Goal: Use online tool/utility

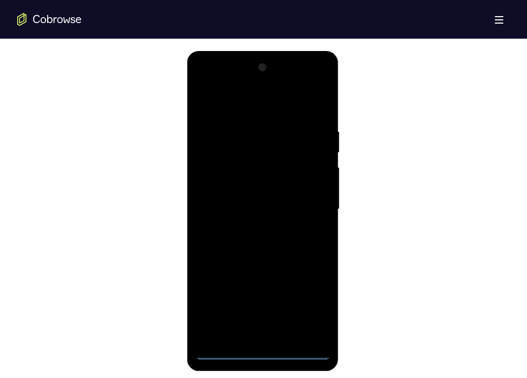
scroll to position [558, 0]
click at [253, 352] on div at bounding box center [262, 208] width 135 height 300
click at [262, 351] on div at bounding box center [262, 208] width 135 height 300
click at [271, 237] on div at bounding box center [262, 208] width 135 height 300
click at [312, 314] on div at bounding box center [262, 208] width 135 height 300
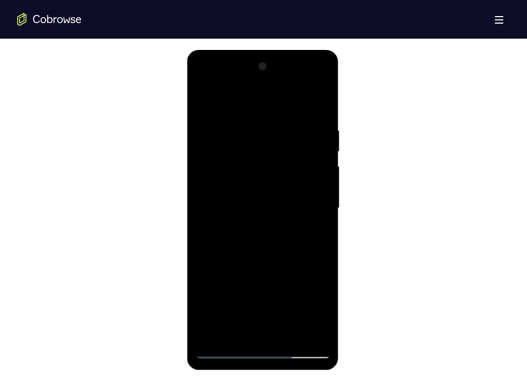
click at [225, 104] on div at bounding box center [262, 208] width 135 height 300
click at [304, 198] on div at bounding box center [262, 208] width 135 height 300
click at [251, 227] on div at bounding box center [262, 208] width 135 height 300
click at [267, 203] on div at bounding box center [262, 208] width 135 height 300
click at [267, 194] on div at bounding box center [262, 208] width 135 height 300
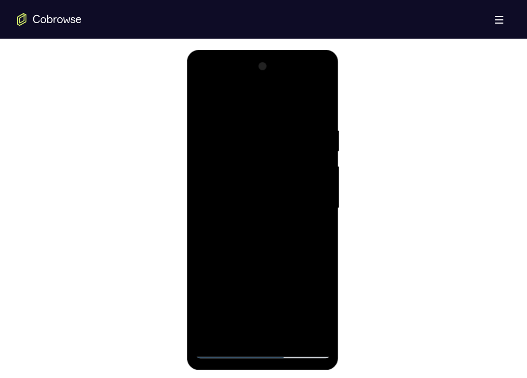
click at [264, 206] on div at bounding box center [262, 208] width 135 height 300
click at [258, 242] on div at bounding box center [262, 208] width 135 height 300
click at [263, 237] on div at bounding box center [262, 208] width 135 height 300
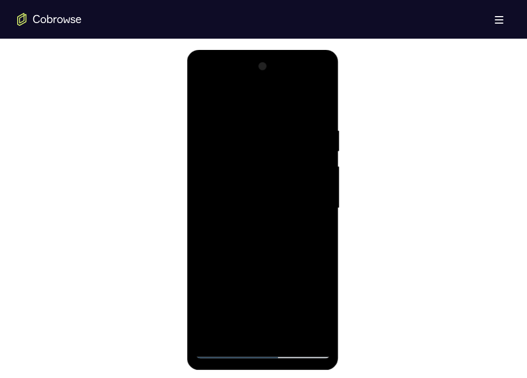
click at [256, 181] on div at bounding box center [262, 208] width 135 height 300
click at [255, 201] on div at bounding box center [262, 208] width 135 height 300
click at [318, 111] on div at bounding box center [262, 208] width 135 height 300
click at [319, 330] on div at bounding box center [262, 208] width 135 height 300
click at [291, 334] on div at bounding box center [262, 208] width 135 height 300
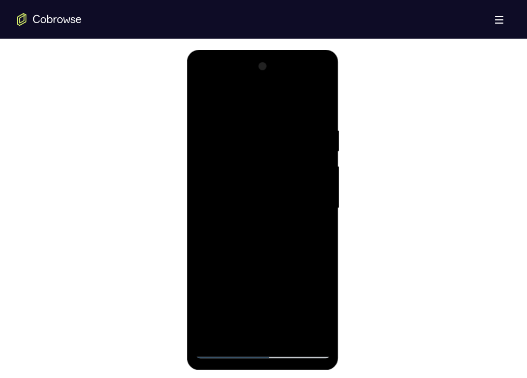
click at [275, 263] on div at bounding box center [262, 208] width 135 height 300
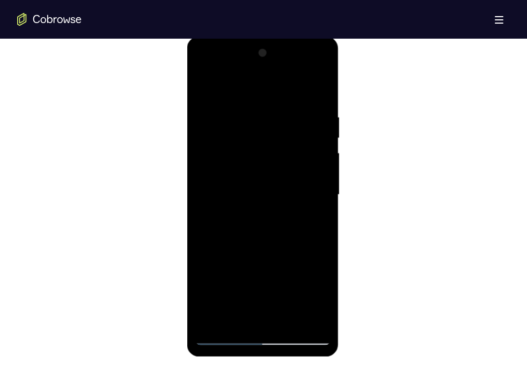
scroll to position [572, 0]
click at [207, 89] on div at bounding box center [262, 194] width 135 height 300
click at [288, 320] on div at bounding box center [262, 194] width 135 height 300
click at [280, 205] on div at bounding box center [262, 194] width 135 height 300
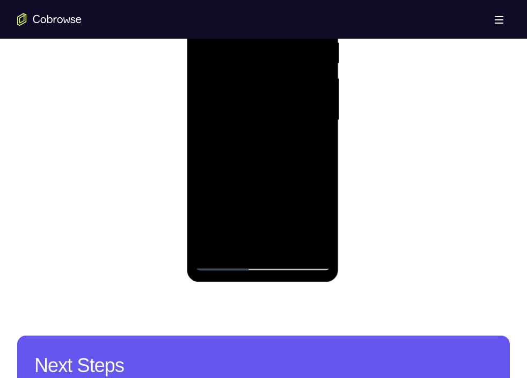
scroll to position [648, 0]
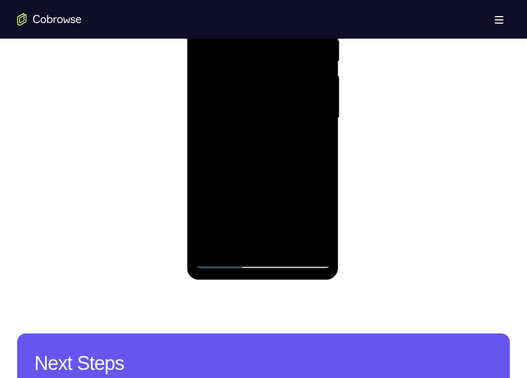
click at [262, 241] on div at bounding box center [262, 118] width 135 height 300
click at [276, 170] on div at bounding box center [262, 118] width 135 height 300
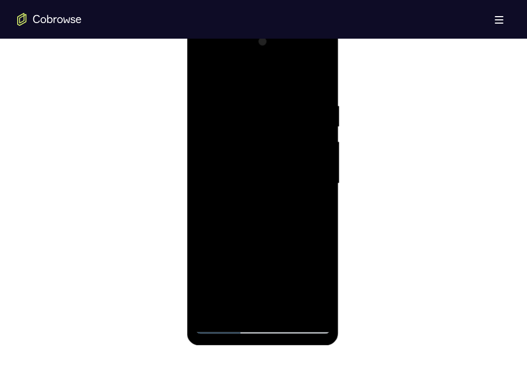
scroll to position [582, 0]
click at [239, 120] on div at bounding box center [262, 184] width 135 height 300
click at [254, 303] on div at bounding box center [262, 184] width 135 height 300
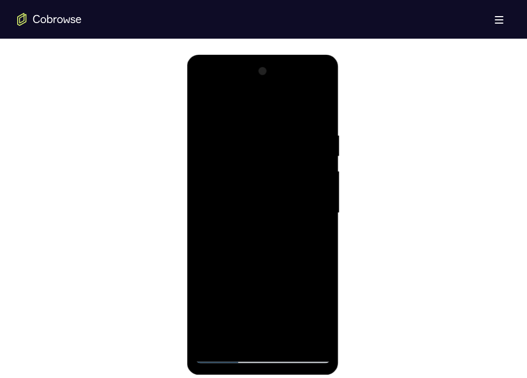
click at [323, 87] on div at bounding box center [262, 213] width 135 height 300
click at [248, 171] on div at bounding box center [262, 213] width 135 height 300
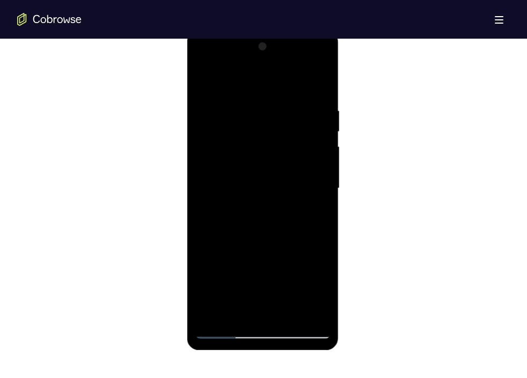
click at [312, 313] on div at bounding box center [262, 188] width 135 height 300
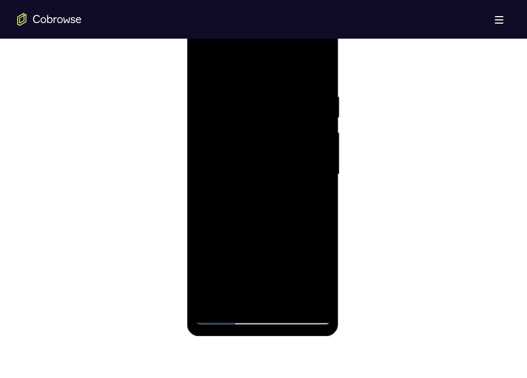
click at [226, 319] on div at bounding box center [262, 174] width 135 height 300
click at [236, 304] on div at bounding box center [262, 174] width 135 height 300
click at [261, 253] on div at bounding box center [262, 174] width 135 height 300
click at [283, 276] on div at bounding box center [262, 174] width 135 height 300
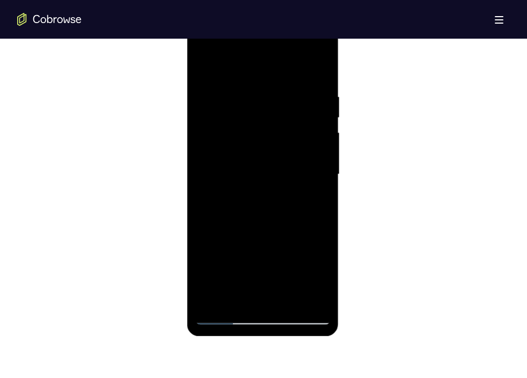
click at [229, 258] on div at bounding box center [262, 174] width 135 height 300
click at [305, 256] on div at bounding box center [262, 174] width 135 height 300
click at [267, 298] on div at bounding box center [262, 174] width 135 height 300
click at [263, 227] on div at bounding box center [262, 174] width 135 height 300
click at [321, 261] on div at bounding box center [262, 174] width 135 height 300
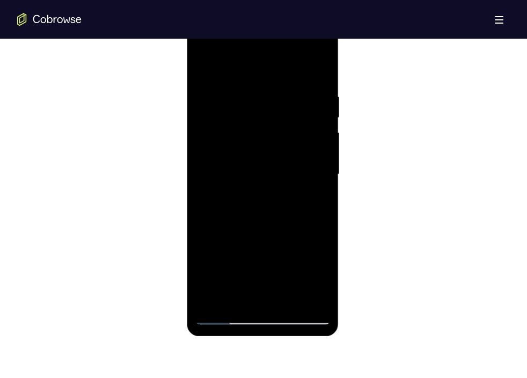
click at [288, 262] on div at bounding box center [262, 174] width 135 height 300
click at [320, 263] on div at bounding box center [262, 174] width 135 height 300
click at [256, 303] on div at bounding box center [262, 174] width 135 height 300
drag, startPoint x: 258, startPoint y: 259, endPoint x: 252, endPoint y: 259, distance: 6.4
click at [252, 259] on div at bounding box center [262, 174] width 135 height 300
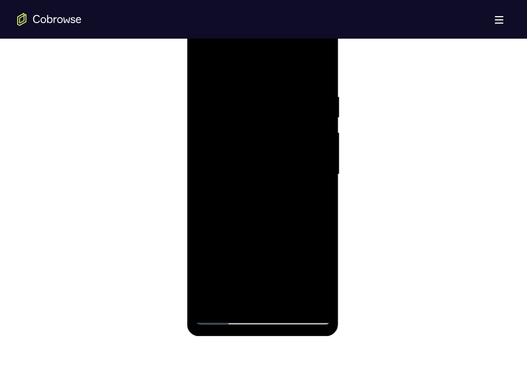
click at [252, 259] on div at bounding box center [262, 174] width 135 height 300
click at [261, 226] on div at bounding box center [262, 174] width 135 height 300
click at [321, 276] on div at bounding box center [262, 174] width 135 height 300
click at [213, 241] on div at bounding box center [262, 174] width 135 height 300
click at [307, 245] on div at bounding box center [262, 174] width 135 height 300
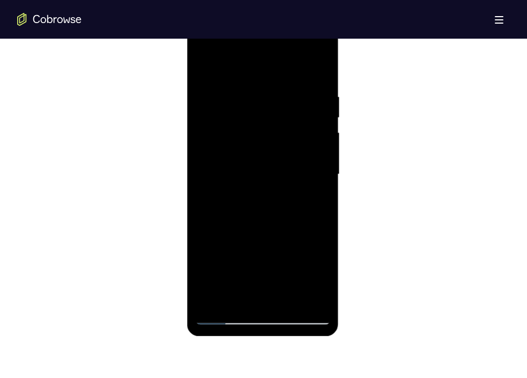
click at [275, 299] on div at bounding box center [262, 174] width 135 height 300
click at [267, 261] on div at bounding box center [262, 174] width 135 height 300
click at [249, 261] on div at bounding box center [262, 174] width 135 height 300
click at [222, 256] on div at bounding box center [262, 174] width 135 height 300
click at [267, 302] on div at bounding box center [262, 174] width 135 height 300
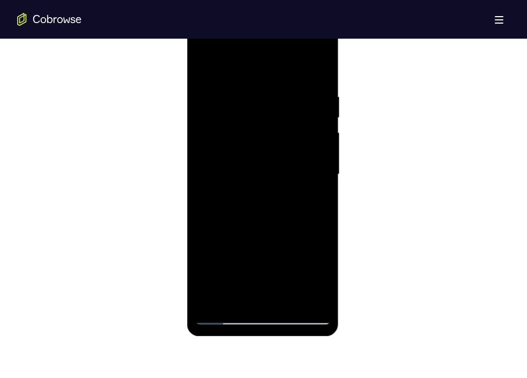
drag, startPoint x: 286, startPoint y: 231, endPoint x: 230, endPoint y: 259, distance: 62.1
click at [230, 259] on div at bounding box center [262, 174] width 135 height 300
click at [268, 223] on div at bounding box center [262, 174] width 135 height 300
click at [275, 244] on div at bounding box center [262, 174] width 135 height 300
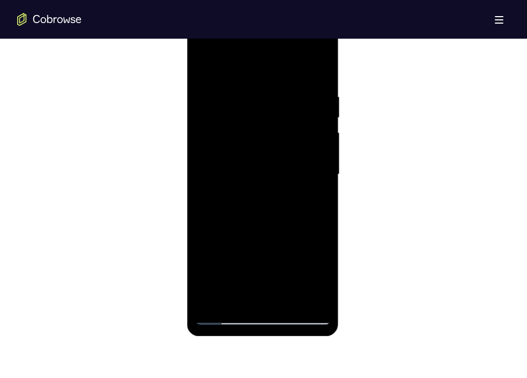
click at [263, 260] on div at bounding box center [262, 174] width 135 height 300
click at [276, 280] on div at bounding box center [262, 174] width 135 height 300
click at [286, 280] on div at bounding box center [262, 174] width 135 height 300
click at [263, 256] on div at bounding box center [262, 174] width 135 height 300
click at [287, 242] on div at bounding box center [262, 174] width 135 height 300
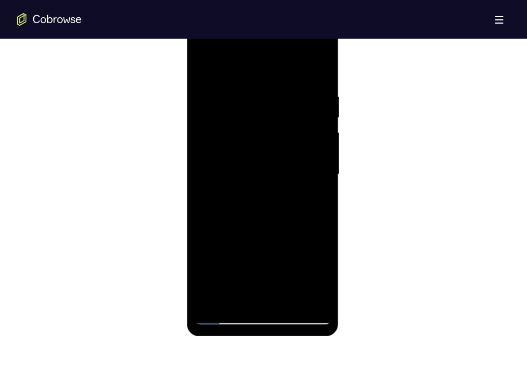
click at [279, 293] on div at bounding box center [262, 174] width 135 height 300
click at [272, 275] on div at bounding box center [262, 174] width 135 height 300
click at [295, 261] on div at bounding box center [262, 174] width 135 height 300
click at [243, 278] on div at bounding box center [262, 174] width 135 height 300
click at [269, 263] on div at bounding box center [262, 174] width 135 height 300
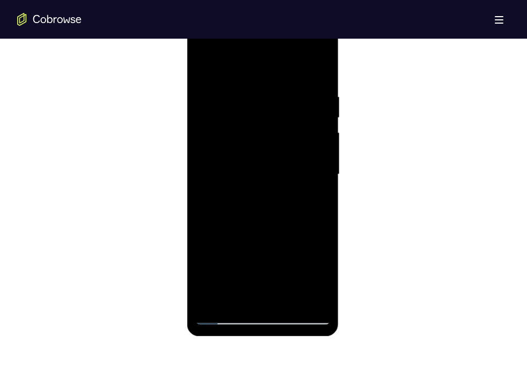
click at [263, 263] on div at bounding box center [262, 174] width 135 height 300
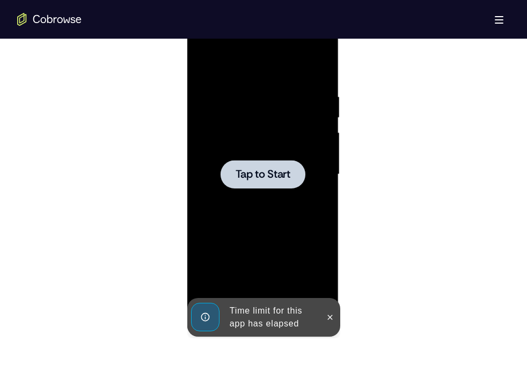
click at [287, 175] on span "Tap to Start" at bounding box center [262, 174] width 55 height 11
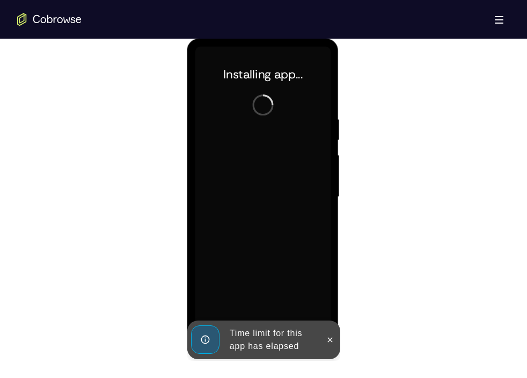
scroll to position [568, 0]
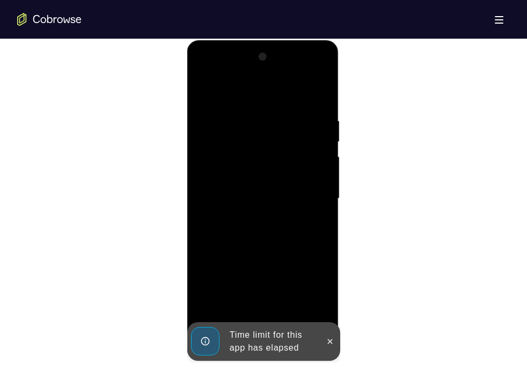
drag, startPoint x: 100, startPoint y: 159, endPoint x: 162, endPoint y: 237, distance: 99.3
click at [162, 237] on div at bounding box center [263, 197] width 492 height 330
click at [333, 343] on icon at bounding box center [329, 341] width 9 height 9
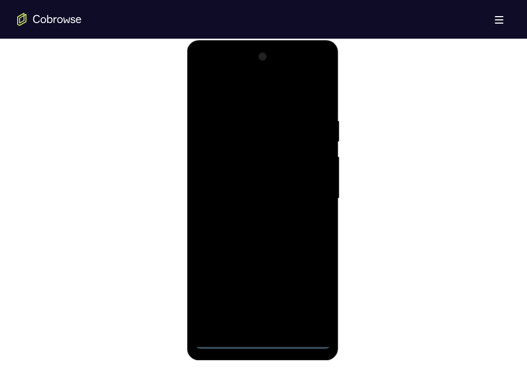
click at [265, 340] on div at bounding box center [262, 198] width 135 height 300
click at [311, 288] on div at bounding box center [262, 198] width 135 height 300
click at [231, 93] on div at bounding box center [262, 198] width 135 height 300
click at [306, 193] on div at bounding box center [262, 198] width 135 height 300
click at [252, 218] on div at bounding box center [262, 198] width 135 height 300
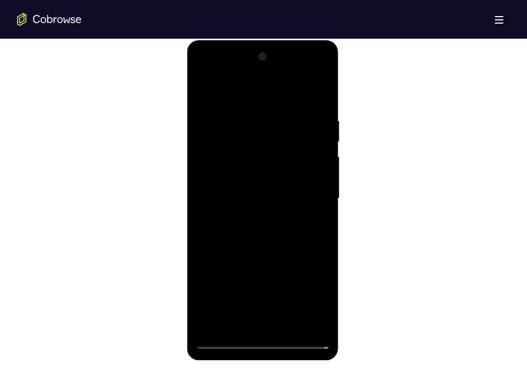
click at [269, 192] on div at bounding box center [262, 198] width 135 height 300
click at [275, 179] on div at bounding box center [262, 198] width 135 height 300
click at [273, 198] on div at bounding box center [262, 198] width 135 height 300
click at [260, 227] on div at bounding box center [262, 198] width 135 height 300
click at [262, 233] on div at bounding box center [262, 198] width 135 height 300
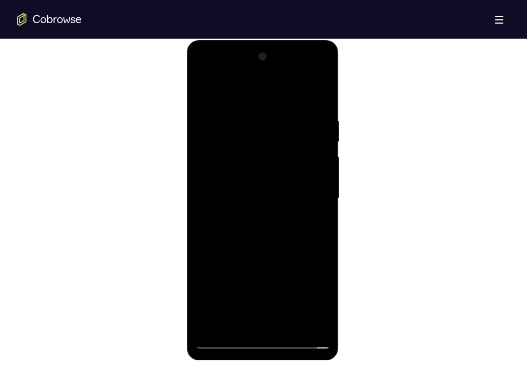
click at [291, 321] on div at bounding box center [262, 198] width 135 height 300
click at [320, 327] on div at bounding box center [262, 198] width 135 height 300
click at [270, 255] on div at bounding box center [262, 198] width 135 height 300
click at [299, 219] on div at bounding box center [262, 198] width 135 height 300
click at [254, 316] on div at bounding box center [262, 198] width 135 height 300
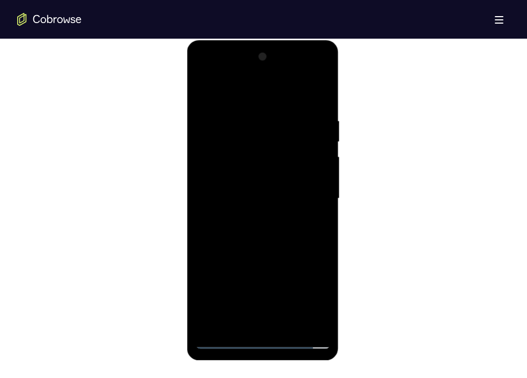
click at [279, 245] on div at bounding box center [262, 198] width 135 height 300
click at [245, 129] on div at bounding box center [262, 198] width 135 height 300
click at [230, 322] on div at bounding box center [262, 198] width 135 height 300
click at [323, 73] on div at bounding box center [262, 198] width 135 height 300
click at [241, 156] on div at bounding box center [262, 198] width 135 height 300
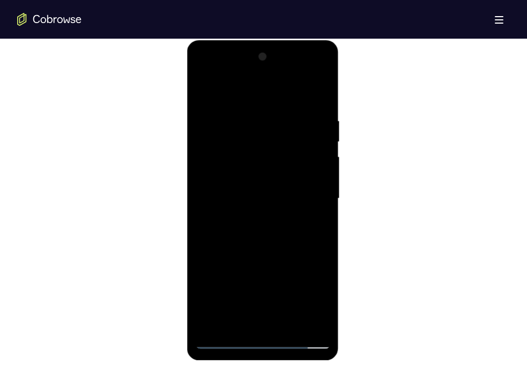
click at [311, 321] on div at bounding box center [262, 198] width 135 height 300
click at [222, 344] on div at bounding box center [262, 198] width 135 height 300
click at [233, 321] on div at bounding box center [262, 198] width 135 height 300
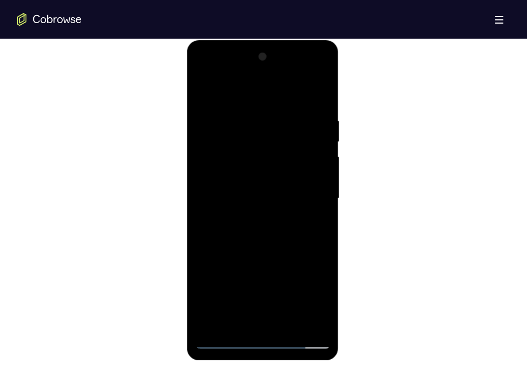
click at [262, 278] on div at bounding box center [262, 198] width 135 height 300
click at [285, 298] on div at bounding box center [262, 198] width 135 height 300
click at [220, 277] on div at bounding box center [262, 198] width 135 height 300
click at [310, 278] on div at bounding box center [262, 198] width 135 height 300
click at [295, 245] on div at bounding box center [262, 198] width 135 height 300
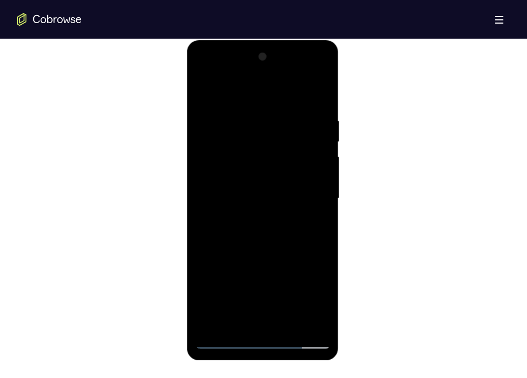
click at [268, 248] on div at bounding box center [262, 198] width 135 height 300
click at [320, 285] on div at bounding box center [262, 198] width 135 height 300
click at [285, 286] on div at bounding box center [262, 198] width 135 height 300
click at [325, 285] on div at bounding box center [262, 198] width 135 height 300
click at [274, 322] on div at bounding box center [262, 198] width 135 height 300
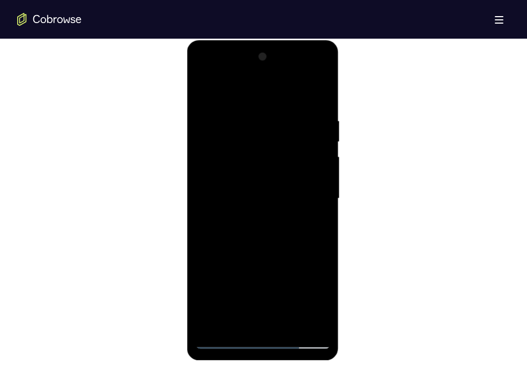
click at [260, 290] on div at bounding box center [262, 198] width 135 height 300
click at [253, 286] on div at bounding box center [262, 198] width 135 height 300
click at [218, 261] on div at bounding box center [262, 198] width 135 height 300
click at [307, 263] on div at bounding box center [262, 198] width 135 height 300
click at [271, 321] on div at bounding box center [262, 198] width 135 height 300
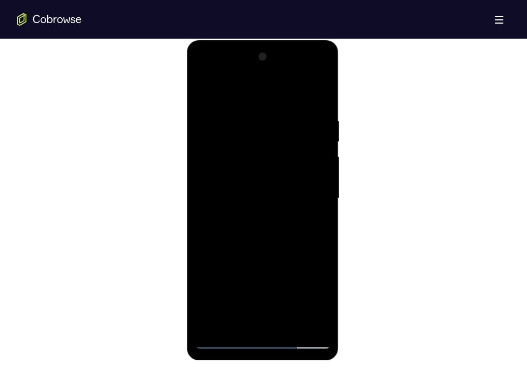
click at [263, 283] on div at bounding box center [262, 198] width 135 height 300
click at [252, 283] on div at bounding box center [262, 198] width 135 height 300
click at [225, 282] on div at bounding box center [262, 198] width 135 height 300
click at [262, 321] on div at bounding box center [262, 198] width 135 height 300
click at [286, 265] on div at bounding box center [262, 198] width 135 height 300
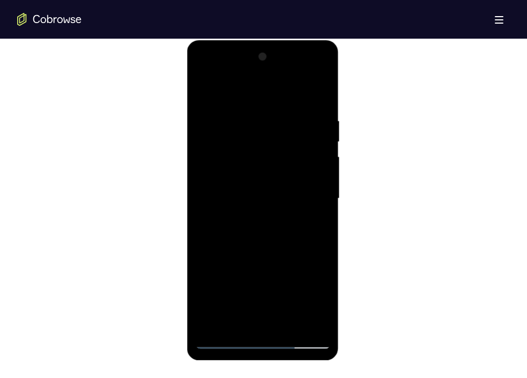
click at [224, 282] on div at bounding box center [262, 198] width 135 height 300
click at [256, 322] on div at bounding box center [262, 198] width 135 height 300
click at [295, 282] on div at bounding box center [262, 198] width 135 height 300
click at [240, 302] on div at bounding box center [262, 198] width 135 height 300
click at [270, 283] on div at bounding box center [262, 198] width 135 height 300
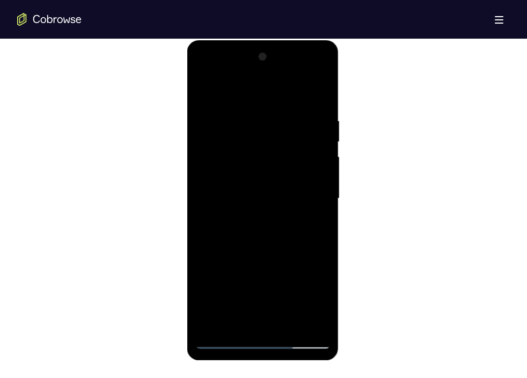
click at [265, 283] on div at bounding box center [262, 198] width 135 height 300
click at [310, 264] on div at bounding box center [262, 198] width 135 height 300
click at [236, 246] on div at bounding box center [262, 198] width 135 height 300
click at [248, 286] on div at bounding box center [262, 198] width 135 height 300
click at [225, 287] on div at bounding box center [262, 198] width 135 height 300
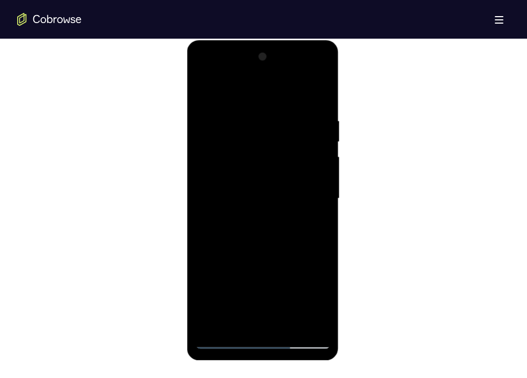
click at [288, 269] on div at bounding box center [262, 198] width 135 height 300
click at [314, 223] on div at bounding box center [262, 198] width 135 height 300
click at [298, 276] on div at bounding box center [262, 198] width 135 height 300
click at [251, 259] on div at bounding box center [262, 198] width 135 height 300
click at [227, 283] on div at bounding box center [262, 198] width 135 height 300
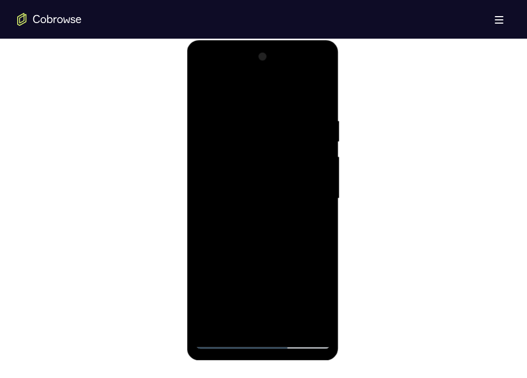
click at [199, 283] on div at bounding box center [262, 198] width 135 height 300
click at [263, 316] on div at bounding box center [262, 198] width 135 height 300
click at [217, 287] on div at bounding box center [262, 198] width 135 height 300
click at [285, 282] on div at bounding box center [262, 198] width 135 height 300
click at [221, 281] on div at bounding box center [262, 198] width 135 height 300
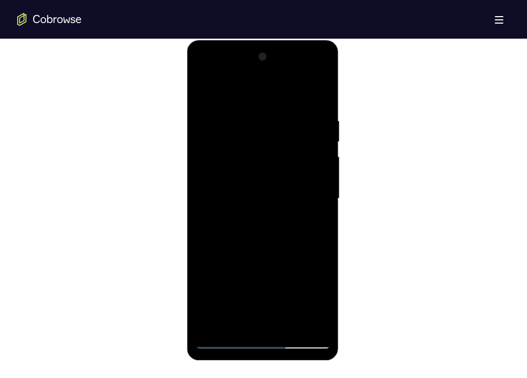
click at [290, 285] on div at bounding box center [262, 198] width 135 height 300
click at [281, 320] on div at bounding box center [262, 198] width 135 height 300
click at [290, 269] on div at bounding box center [262, 198] width 135 height 300
click at [276, 278] on div at bounding box center [262, 198] width 135 height 300
click at [204, 263] on div at bounding box center [262, 198] width 135 height 300
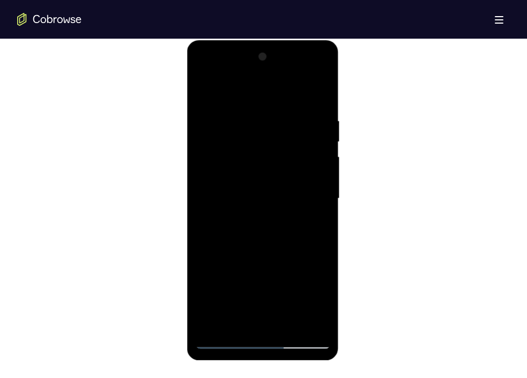
click at [232, 283] on div at bounding box center [262, 198] width 135 height 300
click at [269, 268] on div at bounding box center [262, 198] width 135 height 300
click at [276, 315] on div at bounding box center [262, 198] width 135 height 300
click at [275, 298] on div at bounding box center [262, 198] width 135 height 300
click at [255, 283] on div at bounding box center [262, 198] width 135 height 300
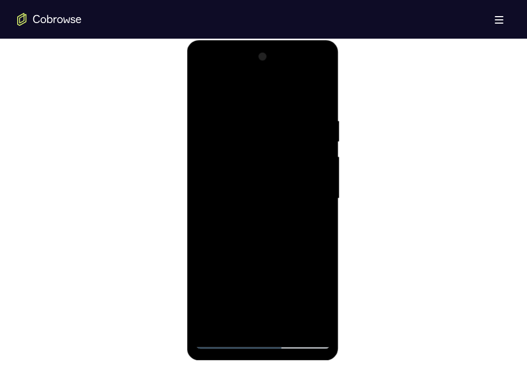
click at [261, 284] on div at bounding box center [262, 198] width 135 height 300
click at [281, 320] on div at bounding box center [262, 198] width 135 height 300
click at [314, 268] on div at bounding box center [262, 198] width 135 height 300
click at [262, 284] on div at bounding box center [262, 198] width 135 height 300
click at [316, 268] on div at bounding box center [262, 198] width 135 height 300
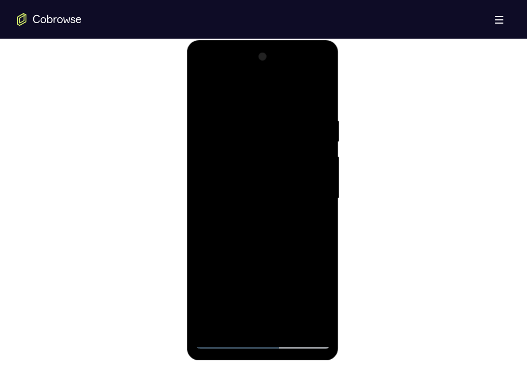
click at [288, 260] on div at bounding box center [262, 198] width 135 height 300
click at [277, 320] on div at bounding box center [262, 198] width 135 height 300
click at [310, 307] on div at bounding box center [262, 198] width 135 height 300
click at [286, 268] on div at bounding box center [262, 198] width 135 height 300
click at [277, 318] on div at bounding box center [262, 198] width 135 height 300
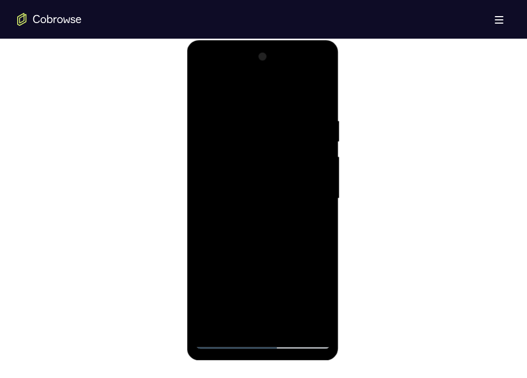
click at [296, 285] on div at bounding box center [262, 198] width 135 height 300
click at [214, 281] on div at bounding box center [262, 198] width 135 height 300
click at [273, 282] on div at bounding box center [262, 198] width 135 height 300
click at [238, 265] on div at bounding box center [262, 198] width 135 height 300
click at [240, 286] on div at bounding box center [262, 198] width 135 height 300
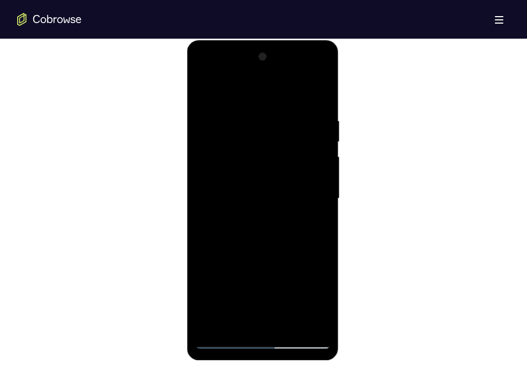
click at [250, 283] on div at bounding box center [262, 198] width 135 height 300
click at [283, 267] on div at bounding box center [262, 198] width 135 height 300
click at [268, 279] on div at bounding box center [262, 198] width 135 height 300
click at [293, 245] on div at bounding box center [262, 198] width 135 height 300
click at [275, 270] on div at bounding box center [262, 198] width 135 height 300
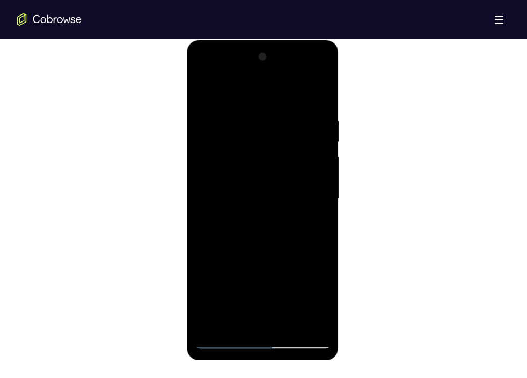
click at [251, 284] on div at bounding box center [262, 198] width 135 height 300
click at [207, 278] on div at bounding box center [262, 198] width 135 height 300
click at [261, 282] on div at bounding box center [262, 198] width 135 height 300
click at [284, 282] on div at bounding box center [262, 198] width 135 height 300
click at [275, 321] on div at bounding box center [262, 198] width 135 height 300
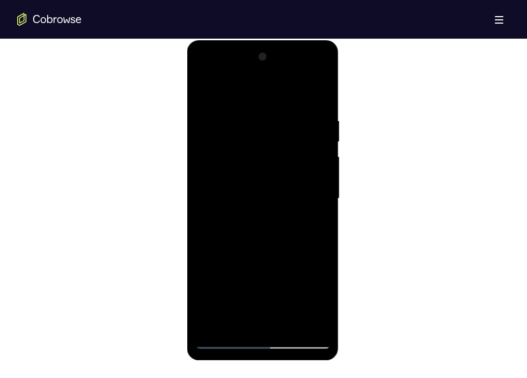
click at [311, 285] on div at bounding box center [262, 198] width 135 height 300
click at [311, 293] on div at bounding box center [262, 198] width 135 height 300
click at [281, 259] on div at bounding box center [262, 198] width 135 height 300
click at [292, 249] on div at bounding box center [262, 198] width 135 height 300
click at [288, 271] on div at bounding box center [262, 198] width 135 height 300
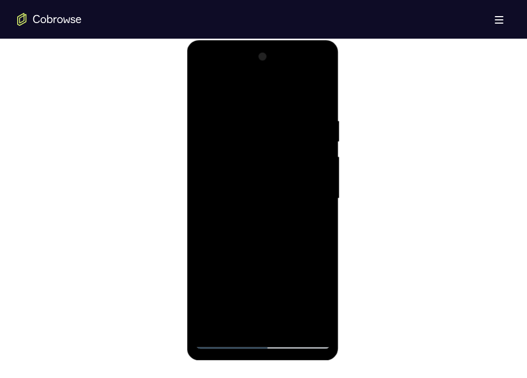
click at [227, 280] on div at bounding box center [262, 198] width 135 height 300
click at [260, 317] on div at bounding box center [262, 198] width 135 height 300
click at [260, 283] on div at bounding box center [262, 198] width 135 height 300
click at [248, 283] on div at bounding box center [262, 198] width 135 height 300
click at [227, 278] on div at bounding box center [262, 198] width 135 height 300
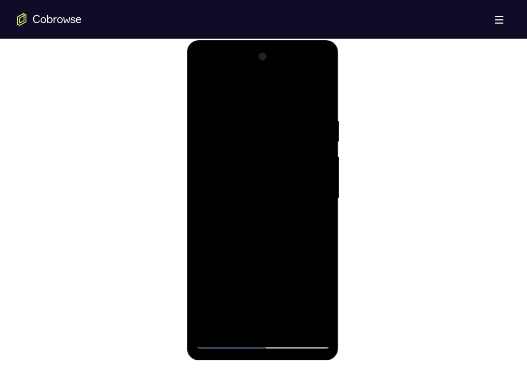
click at [270, 320] on div at bounding box center [262, 198] width 135 height 300
click at [276, 286] on div at bounding box center [262, 198] width 135 height 300
click at [296, 264] on div at bounding box center [262, 198] width 135 height 300
click at [278, 282] on div at bounding box center [262, 198] width 135 height 300
click at [262, 282] on div at bounding box center [262, 198] width 135 height 300
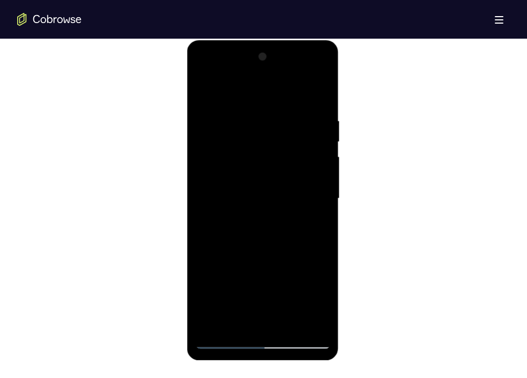
click at [244, 303] on div at bounding box center [262, 198] width 135 height 300
click at [262, 315] on div at bounding box center [262, 198] width 135 height 300
click at [269, 307] on div at bounding box center [262, 198] width 135 height 300
click at [271, 282] on div at bounding box center [262, 198] width 135 height 300
click at [233, 260] on div at bounding box center [262, 198] width 135 height 300
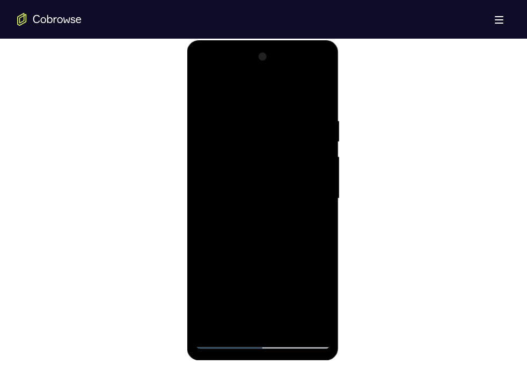
click at [240, 304] on div at bounding box center [262, 198] width 135 height 300
click at [270, 246] on div at bounding box center [262, 198] width 135 height 300
click at [273, 229] on div at bounding box center [262, 198] width 135 height 300
click at [318, 298] on div at bounding box center [262, 198] width 135 height 300
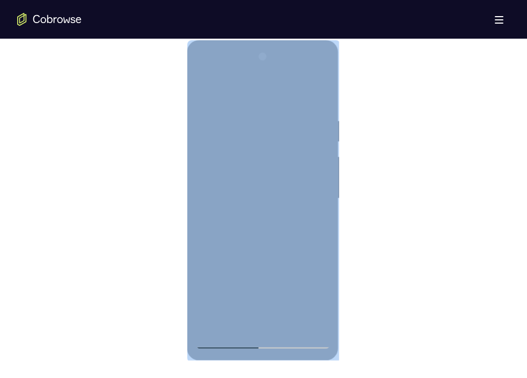
click at [327, 299] on div at bounding box center [263, 200] width 152 height 320
click at [327, 299] on div at bounding box center [262, 198] width 135 height 300
drag, startPoint x: 327, startPoint y: 299, endPoint x: 313, endPoint y: 224, distance: 76.3
click at [313, 224] on div at bounding box center [262, 198] width 135 height 300
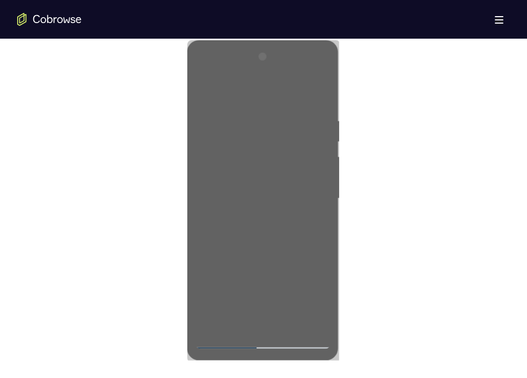
click at [153, 231] on div at bounding box center [263, 197] width 492 height 330
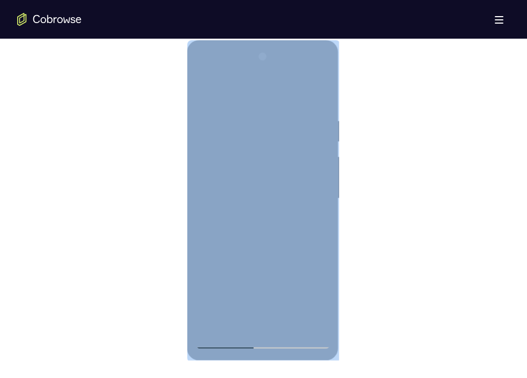
click at [336, 188] on div at bounding box center [263, 200] width 152 height 320
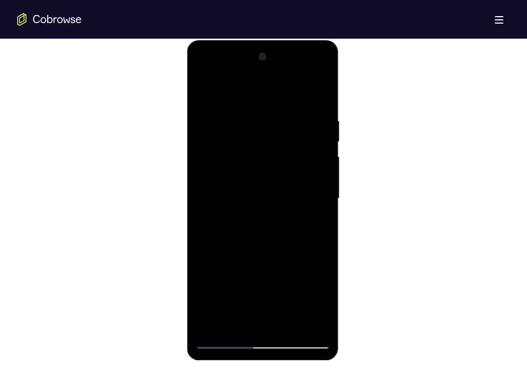
drag, startPoint x: 290, startPoint y: 138, endPoint x: 290, endPoint y: 207, distance: 69.2
click at [290, 207] on div at bounding box center [262, 198] width 135 height 300
click at [275, 166] on div at bounding box center [262, 198] width 135 height 300
drag, startPoint x: 303, startPoint y: 263, endPoint x: 305, endPoint y: 161, distance: 101.9
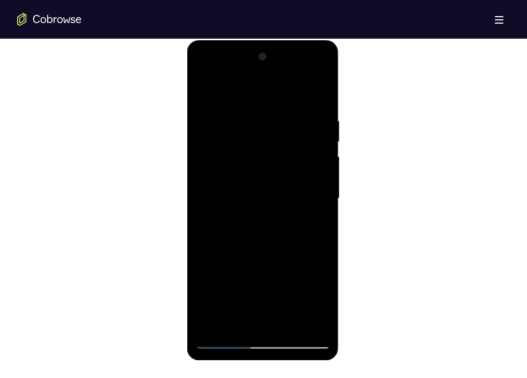
click at [305, 161] on div at bounding box center [262, 198] width 135 height 300
click at [300, 165] on div at bounding box center [262, 198] width 135 height 300
click at [308, 167] on div at bounding box center [262, 198] width 135 height 300
click at [238, 289] on div at bounding box center [262, 198] width 135 height 300
click at [301, 263] on div at bounding box center [262, 198] width 135 height 300
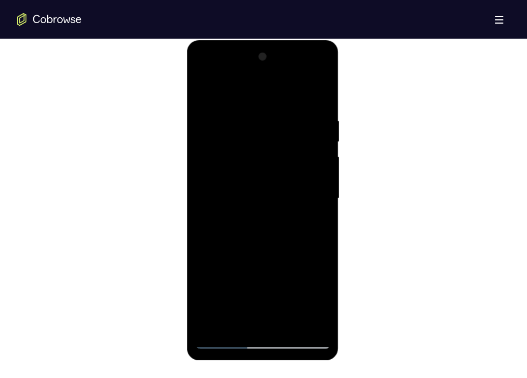
click at [230, 281] on div at bounding box center [262, 198] width 135 height 300
click at [238, 298] on div at bounding box center [262, 198] width 135 height 300
click at [270, 320] on div at bounding box center [262, 198] width 135 height 300
click at [265, 284] on div at bounding box center [262, 198] width 135 height 300
click at [253, 283] on div at bounding box center [262, 198] width 135 height 300
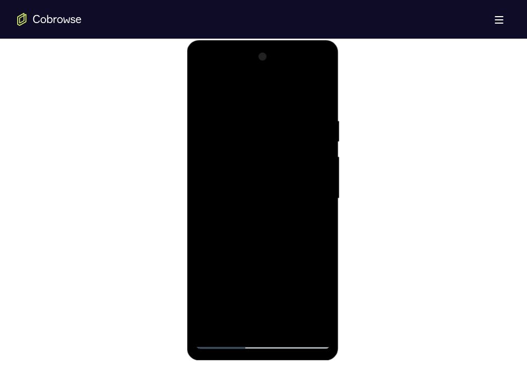
click at [316, 263] on div at bounding box center [262, 198] width 135 height 300
click at [229, 246] on div at bounding box center [262, 198] width 135 height 300
click at [316, 226] on div at bounding box center [262, 198] width 135 height 300
drag, startPoint x: 313, startPoint y: 130, endPoint x: 302, endPoint y: 220, distance: 90.2
click at [302, 220] on div at bounding box center [262, 198] width 135 height 300
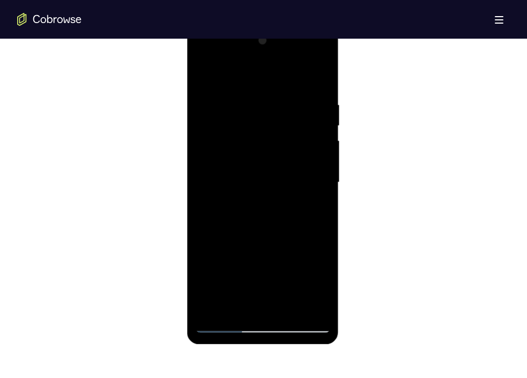
scroll to position [583, 0]
drag, startPoint x: 307, startPoint y: 179, endPoint x: 309, endPoint y: 62, distance: 117.5
click at [309, 62] on div at bounding box center [262, 183] width 135 height 300
click at [209, 76] on div at bounding box center [262, 183] width 135 height 300
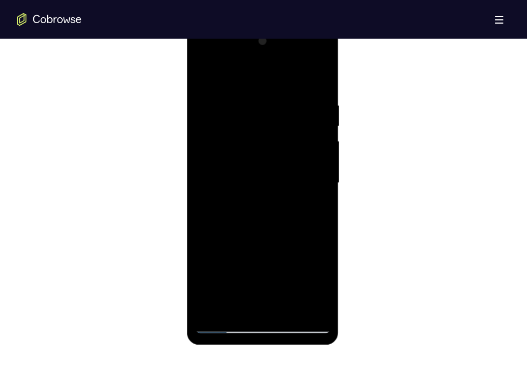
click at [321, 90] on div at bounding box center [262, 183] width 135 height 300
click at [269, 308] on div at bounding box center [262, 183] width 135 height 300
click at [322, 256] on div at bounding box center [262, 183] width 135 height 300
click at [223, 128] on div at bounding box center [262, 183] width 135 height 300
click at [261, 299] on div at bounding box center [262, 183] width 135 height 300
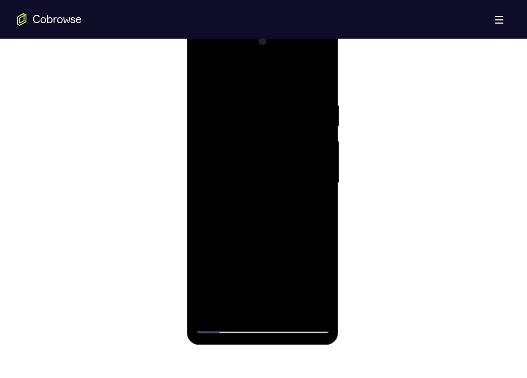
drag, startPoint x: 260, startPoint y: 241, endPoint x: 262, endPoint y: 55, distance: 185.6
click at [262, 55] on div at bounding box center [262, 183] width 135 height 300
drag, startPoint x: 279, startPoint y: 249, endPoint x: 269, endPoint y: 55, distance: 193.9
click at [269, 55] on div at bounding box center [262, 183] width 135 height 300
drag, startPoint x: 285, startPoint y: 269, endPoint x: 273, endPoint y: 79, distance: 190.3
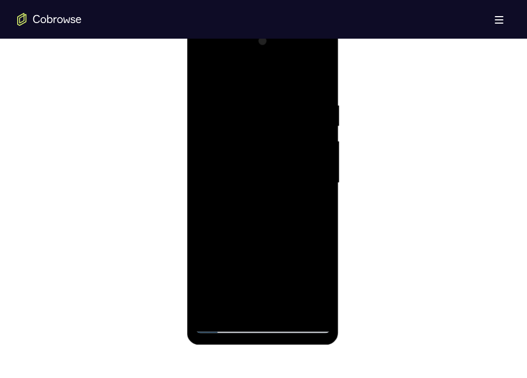
click at [273, 79] on div at bounding box center [262, 183] width 135 height 300
click at [317, 255] on div at bounding box center [262, 183] width 135 height 300
click at [217, 117] on div at bounding box center [262, 183] width 135 height 300
click at [261, 298] on div at bounding box center [262, 183] width 135 height 300
click at [252, 191] on div at bounding box center [262, 183] width 135 height 300
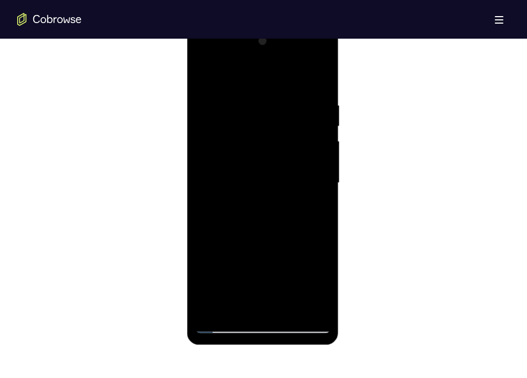
click at [291, 309] on div at bounding box center [262, 183] width 135 height 300
click at [278, 156] on div at bounding box center [262, 183] width 135 height 300
drag, startPoint x: 297, startPoint y: 178, endPoint x: 311, endPoint y: 336, distance: 158.9
click at [311, 336] on div at bounding box center [263, 185] width 152 height 320
drag, startPoint x: 300, startPoint y: 215, endPoint x: 298, endPoint y: 166, distance: 48.8
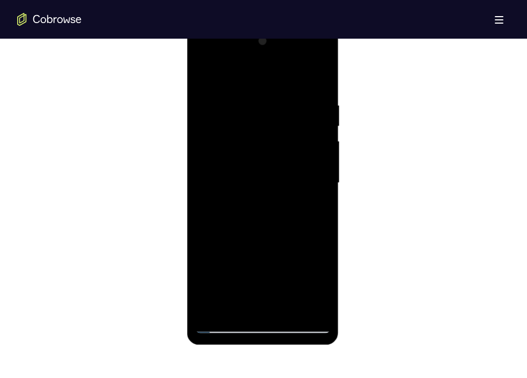
click at [298, 166] on div at bounding box center [262, 183] width 135 height 300
drag, startPoint x: 278, startPoint y: 149, endPoint x: 297, endPoint y: 271, distance: 124.2
click at [297, 271] on div at bounding box center [262, 183] width 135 height 300
drag, startPoint x: 226, startPoint y: 153, endPoint x: 244, endPoint y: 97, distance: 59.7
click at [244, 97] on div at bounding box center [262, 183] width 135 height 300
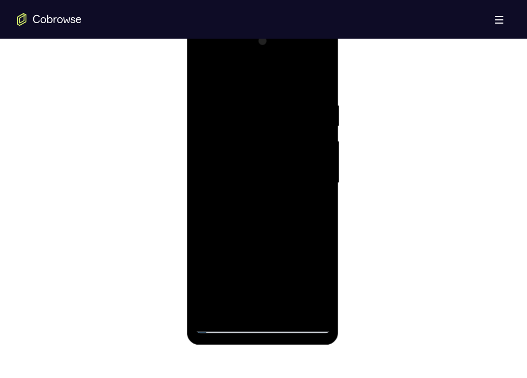
click at [233, 218] on div at bounding box center [262, 183] width 135 height 300
click at [299, 172] on div at bounding box center [262, 183] width 135 height 300
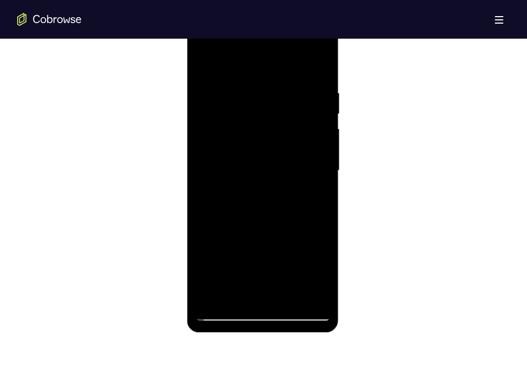
scroll to position [597, 0]
click at [200, 57] on div at bounding box center [262, 169] width 135 height 300
click at [287, 292] on div at bounding box center [262, 169] width 135 height 300
click at [279, 165] on div at bounding box center [262, 169] width 135 height 300
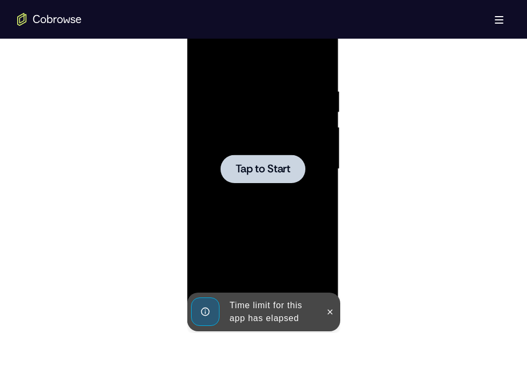
click at [282, 152] on div at bounding box center [262, 169] width 135 height 300
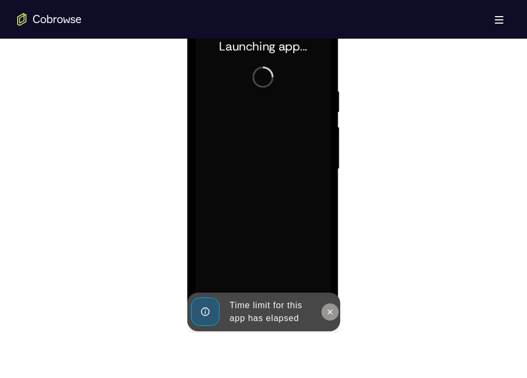
click at [323, 311] on button at bounding box center [329, 311] width 17 height 17
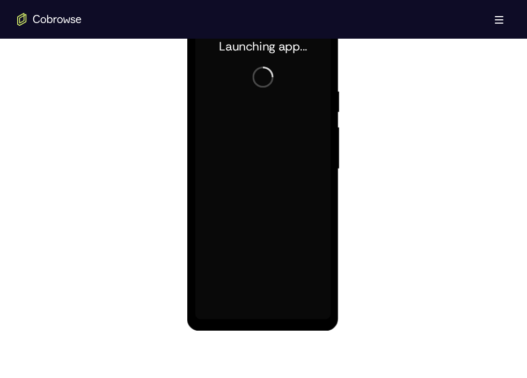
scroll to position [587, 0]
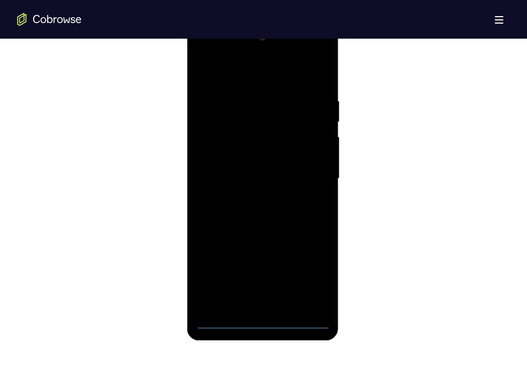
click at [266, 321] on div at bounding box center [262, 178] width 135 height 300
click at [307, 277] on div at bounding box center [262, 178] width 135 height 300
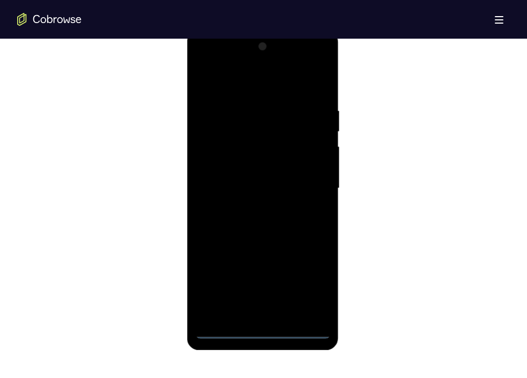
scroll to position [577, 0]
click at [241, 85] on div at bounding box center [262, 189] width 135 height 300
click at [305, 188] on div at bounding box center [262, 189] width 135 height 300
click at [248, 209] on div at bounding box center [262, 189] width 135 height 300
click at [264, 178] on div at bounding box center [262, 189] width 135 height 300
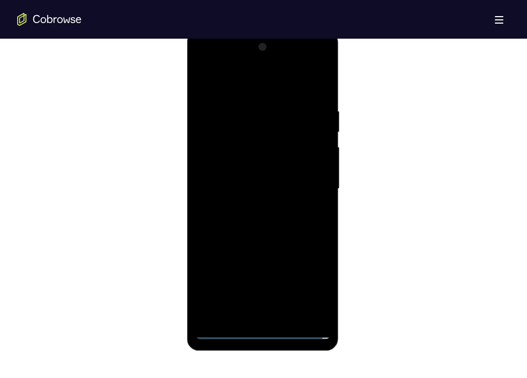
click at [267, 172] on div at bounding box center [262, 189] width 135 height 300
click at [264, 190] on div at bounding box center [262, 189] width 135 height 300
click at [263, 223] on div at bounding box center [262, 189] width 135 height 300
click at [288, 312] on div at bounding box center [262, 189] width 135 height 300
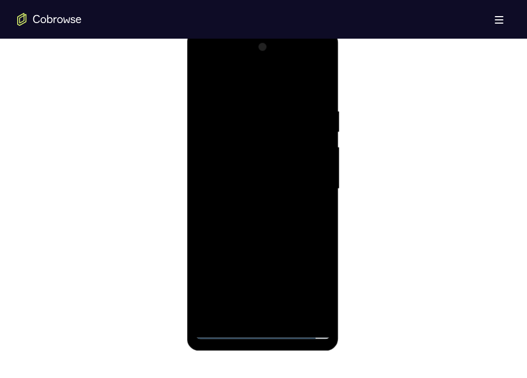
click at [314, 317] on div at bounding box center [262, 189] width 135 height 300
click at [315, 94] on div at bounding box center [262, 189] width 135 height 300
click at [288, 320] on div at bounding box center [262, 189] width 135 height 300
click at [283, 241] on div at bounding box center [262, 189] width 135 height 300
click at [284, 182] on div at bounding box center [262, 189] width 135 height 300
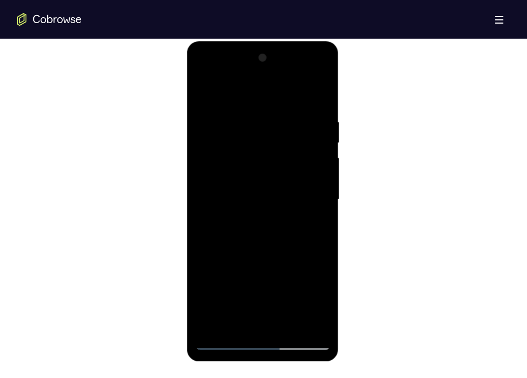
scroll to position [564, 0]
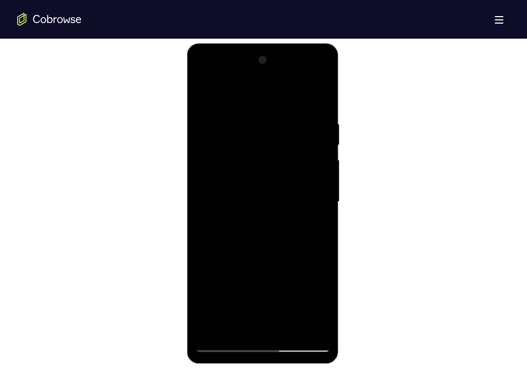
click at [206, 94] on div at bounding box center [262, 201] width 135 height 300
click at [206, 91] on div at bounding box center [262, 201] width 135 height 300
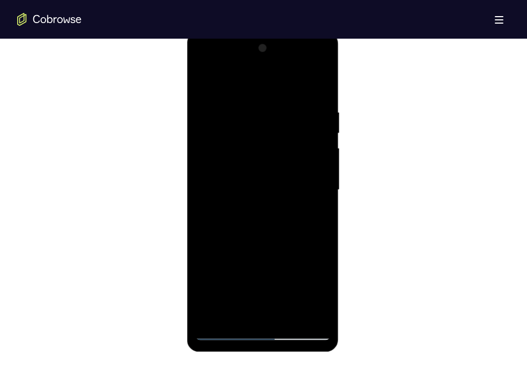
scroll to position [587, 0]
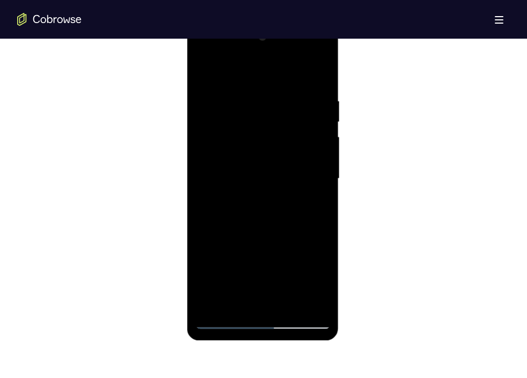
click at [264, 298] on div at bounding box center [262, 178] width 135 height 300
drag, startPoint x: 297, startPoint y: 257, endPoint x: 293, endPoint y: 72, distance: 185.7
click at [293, 72] on div at bounding box center [262, 178] width 135 height 300
drag, startPoint x: 292, startPoint y: 256, endPoint x: 293, endPoint y: 115, distance: 141.1
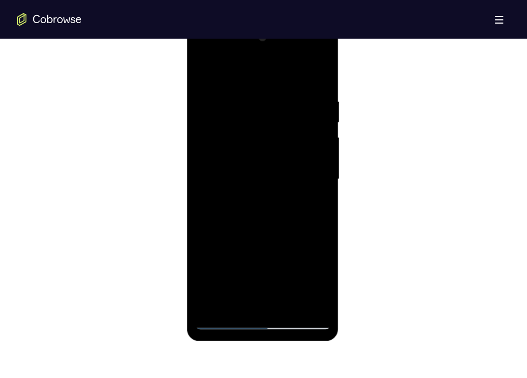
click at [293, 115] on div at bounding box center [262, 179] width 135 height 300
drag, startPoint x: 292, startPoint y: 241, endPoint x: 299, endPoint y: 95, distance: 146.6
click at [299, 95] on div at bounding box center [262, 179] width 135 height 300
drag, startPoint x: 298, startPoint y: 257, endPoint x: 297, endPoint y: 87, distance: 169.5
click at [297, 87] on div at bounding box center [262, 179] width 135 height 300
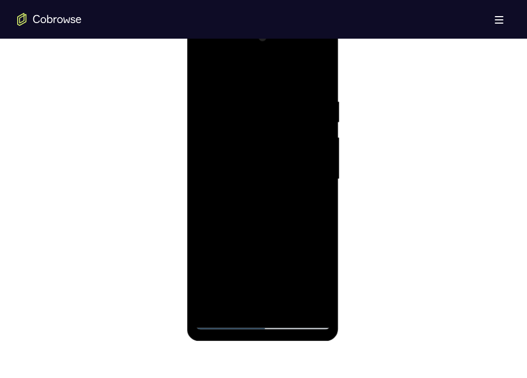
drag, startPoint x: 291, startPoint y: 270, endPoint x: 292, endPoint y: 93, distance: 177.0
click at [292, 93] on div at bounding box center [262, 179] width 135 height 300
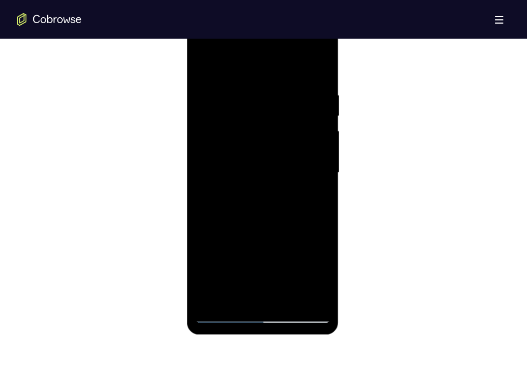
drag, startPoint x: 292, startPoint y: 220, endPoint x: 288, endPoint y: 103, distance: 117.0
click at [288, 103] on div at bounding box center [262, 173] width 135 height 300
drag, startPoint x: 298, startPoint y: 245, endPoint x: 299, endPoint y: 94, distance: 150.2
click at [299, 94] on div at bounding box center [262, 173] width 135 height 300
drag, startPoint x: 298, startPoint y: 246, endPoint x: 288, endPoint y: 48, distance: 198.2
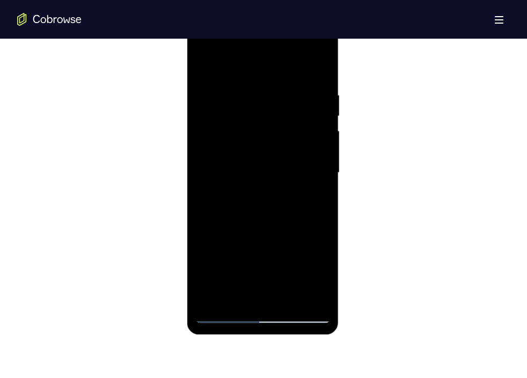
click at [288, 48] on div at bounding box center [262, 173] width 135 height 300
drag, startPoint x: 300, startPoint y: 240, endPoint x: 289, endPoint y: 62, distance: 177.9
click at [289, 62] on div at bounding box center [262, 173] width 135 height 300
click at [322, 242] on div at bounding box center [262, 173] width 135 height 300
click at [230, 162] on div at bounding box center [262, 173] width 135 height 300
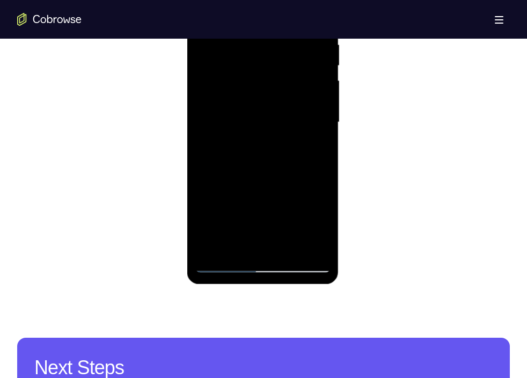
scroll to position [645, 0]
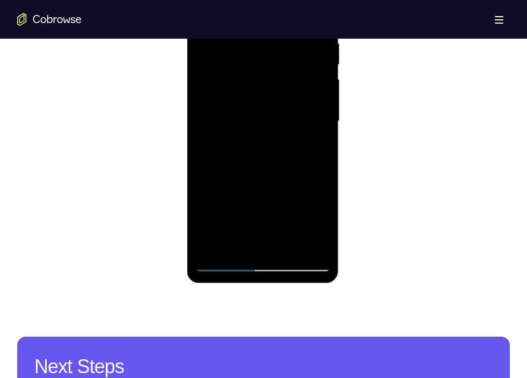
click at [264, 243] on div at bounding box center [262, 121] width 135 height 300
drag, startPoint x: 283, startPoint y: 197, endPoint x: 275, endPoint y: 51, distance: 146.7
click at [275, 51] on div at bounding box center [262, 121] width 135 height 300
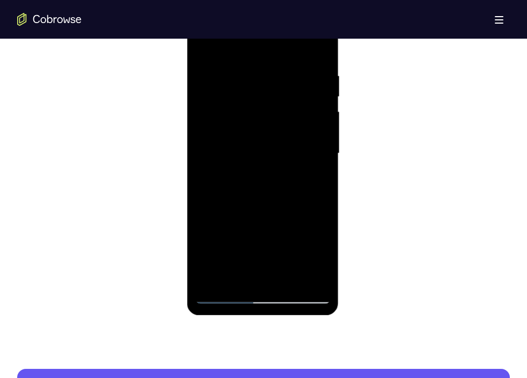
scroll to position [609, 0]
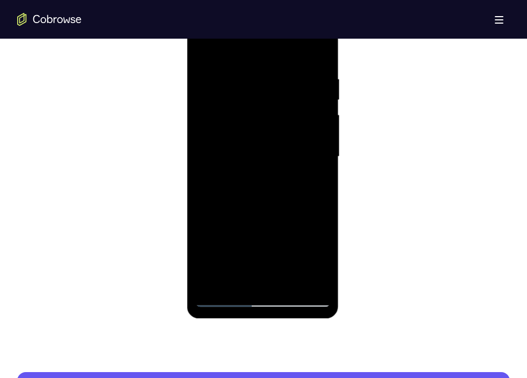
drag, startPoint x: 285, startPoint y: 231, endPoint x: 287, endPoint y: 43, distance: 187.8
click at [287, 43] on div at bounding box center [262, 156] width 135 height 300
drag, startPoint x: 287, startPoint y: 242, endPoint x: 285, endPoint y: 56, distance: 186.2
click at [285, 56] on div at bounding box center [262, 156] width 135 height 300
drag, startPoint x: 281, startPoint y: 247, endPoint x: 282, endPoint y: 60, distance: 187.2
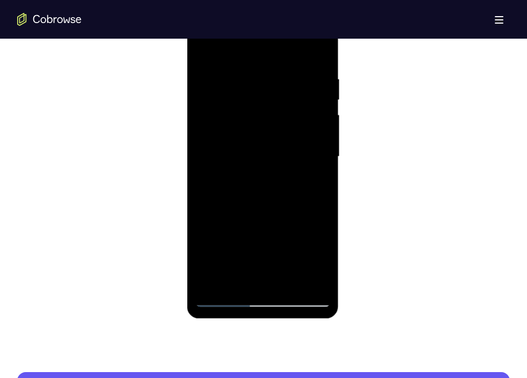
click at [282, 60] on div at bounding box center [262, 156] width 135 height 300
drag, startPoint x: 288, startPoint y: 220, endPoint x: 283, endPoint y: 30, distance: 190.5
click at [283, 30] on div at bounding box center [262, 156] width 135 height 300
drag, startPoint x: 291, startPoint y: 244, endPoint x: 276, endPoint y: 36, distance: 207.6
click at [276, 36] on div at bounding box center [262, 156] width 135 height 300
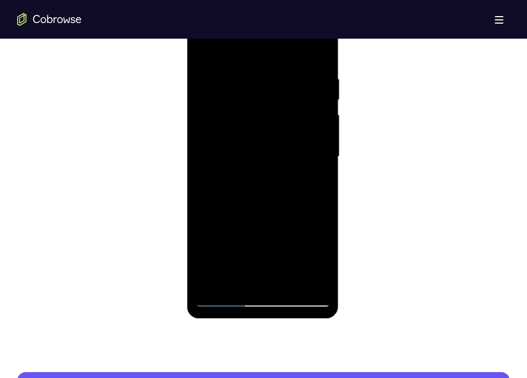
drag, startPoint x: 290, startPoint y: 224, endPoint x: 292, endPoint y: 42, distance: 181.9
click at [292, 42] on div at bounding box center [262, 156] width 135 height 300
drag, startPoint x: 290, startPoint y: 224, endPoint x: 295, endPoint y: 32, distance: 191.6
click at [295, 32] on div at bounding box center [262, 156] width 135 height 300
drag, startPoint x: 292, startPoint y: 229, endPoint x: 288, endPoint y: 56, distance: 173.3
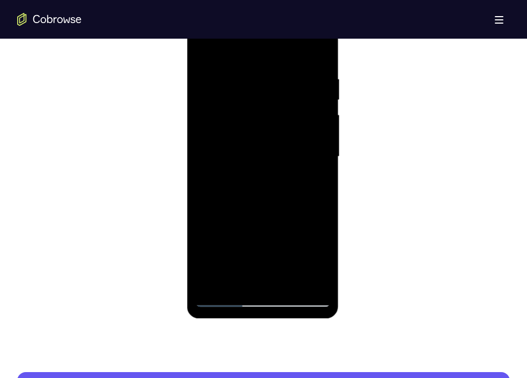
click at [288, 56] on div at bounding box center [262, 156] width 135 height 300
drag, startPoint x: 294, startPoint y: 230, endPoint x: 295, endPoint y: 48, distance: 182.4
click at [295, 48] on div at bounding box center [262, 156] width 135 height 300
drag, startPoint x: 292, startPoint y: 242, endPoint x: 290, endPoint y: 38, distance: 204.9
click at [290, 38] on div at bounding box center [262, 156] width 135 height 300
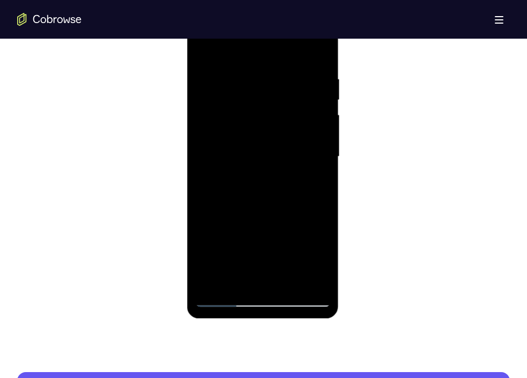
drag, startPoint x: 293, startPoint y: 237, endPoint x: 288, endPoint y: 14, distance: 222.7
click at [288, 14] on div at bounding box center [262, 156] width 135 height 300
drag, startPoint x: 298, startPoint y: 234, endPoint x: 283, endPoint y: 12, distance: 222.6
click at [283, 12] on div at bounding box center [262, 156] width 135 height 300
drag, startPoint x: 293, startPoint y: 233, endPoint x: 297, endPoint y: 24, distance: 209.8
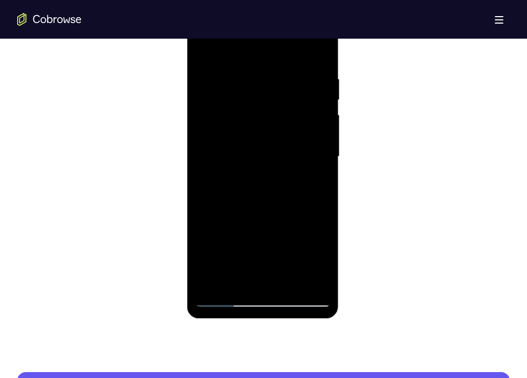
click at [297, 24] on div at bounding box center [262, 156] width 135 height 300
drag, startPoint x: 291, startPoint y: 234, endPoint x: 289, endPoint y: 31, distance: 203.9
click at [289, 31] on div at bounding box center [262, 156] width 135 height 300
drag, startPoint x: 295, startPoint y: 224, endPoint x: 290, endPoint y: 31, distance: 193.2
click at [290, 31] on div at bounding box center [262, 156] width 135 height 300
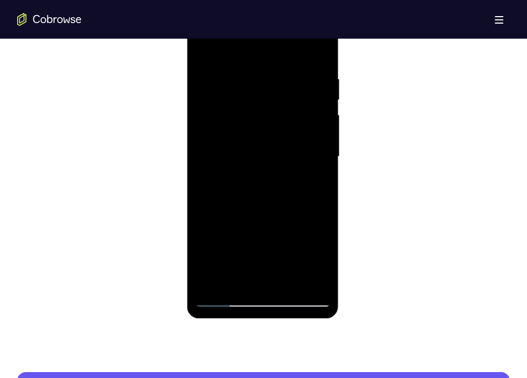
drag, startPoint x: 293, startPoint y: 236, endPoint x: 298, endPoint y: 56, distance: 179.2
click at [298, 56] on div at bounding box center [262, 156] width 135 height 300
drag, startPoint x: 296, startPoint y: 242, endPoint x: 301, endPoint y: 56, distance: 186.8
click at [301, 56] on div at bounding box center [262, 156] width 135 height 300
drag, startPoint x: 300, startPoint y: 244, endPoint x: 295, endPoint y: 41, distance: 203.4
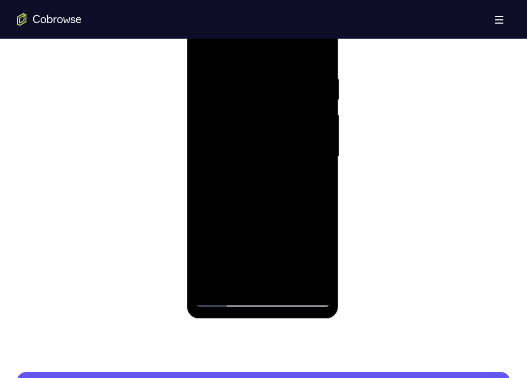
click at [295, 41] on div at bounding box center [262, 156] width 135 height 300
drag, startPoint x: 295, startPoint y: 218, endPoint x: 294, endPoint y: 45, distance: 173.3
click at [294, 45] on div at bounding box center [262, 156] width 135 height 300
drag, startPoint x: 295, startPoint y: 241, endPoint x: 290, endPoint y: 34, distance: 206.6
click at [290, 34] on div at bounding box center [262, 156] width 135 height 300
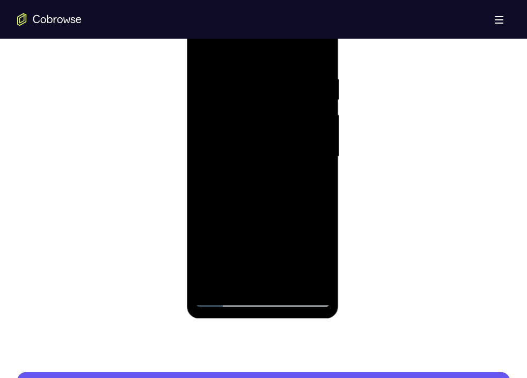
drag, startPoint x: 296, startPoint y: 229, endPoint x: 285, endPoint y: 36, distance: 192.4
click at [285, 36] on div at bounding box center [262, 156] width 135 height 300
click at [288, 283] on div at bounding box center [262, 156] width 135 height 300
click at [285, 280] on div at bounding box center [262, 156] width 135 height 300
click at [278, 176] on div at bounding box center [262, 156] width 135 height 300
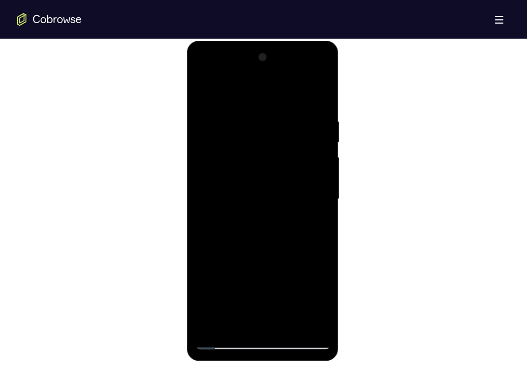
scroll to position [569, 0]
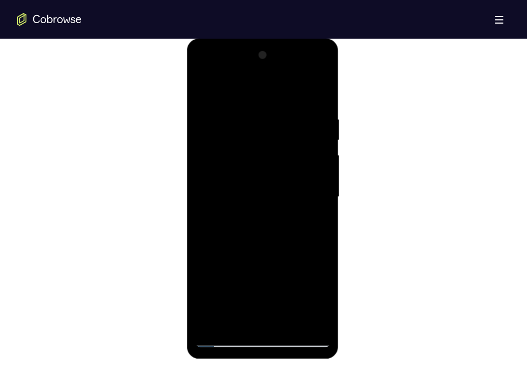
click at [206, 89] on div at bounding box center [262, 197] width 135 height 300
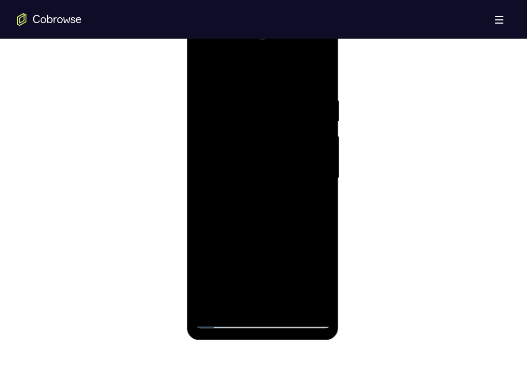
scroll to position [590, 0]
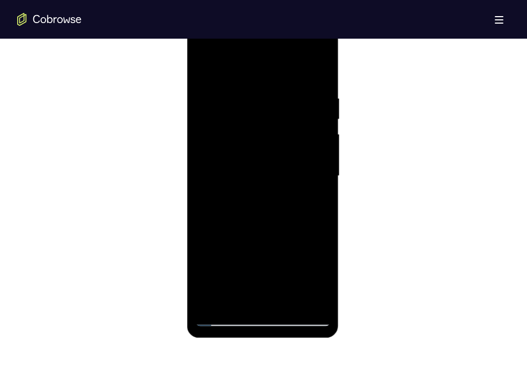
click at [305, 210] on div at bounding box center [262, 176] width 135 height 300
drag, startPoint x: 305, startPoint y: 210, endPoint x: 304, endPoint y: 61, distance: 149.7
click at [304, 61] on div at bounding box center [262, 176] width 135 height 300
drag, startPoint x: 300, startPoint y: 131, endPoint x: 297, endPoint y: 273, distance: 141.7
click at [297, 273] on div at bounding box center [262, 176] width 135 height 300
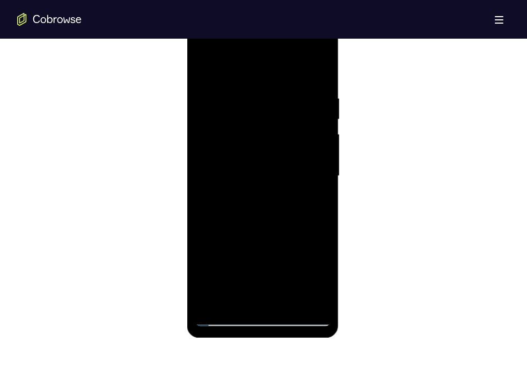
drag, startPoint x: 305, startPoint y: 153, endPoint x: 302, endPoint y: 270, distance: 117.0
click at [302, 270] on div at bounding box center [262, 176] width 135 height 300
drag, startPoint x: 299, startPoint y: 183, endPoint x: 304, endPoint y: 288, distance: 105.2
click at [304, 288] on div at bounding box center [262, 176] width 135 height 300
drag, startPoint x: 303, startPoint y: 163, endPoint x: 305, endPoint y: 277, distance: 114.3
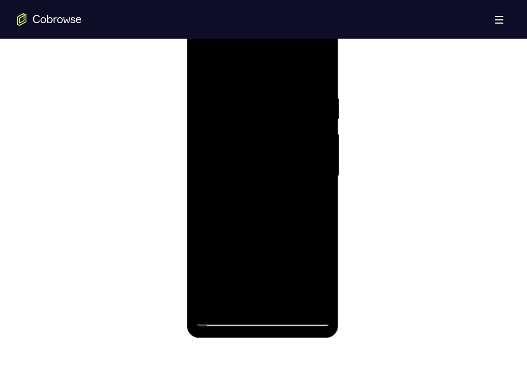
click at [305, 277] on div at bounding box center [262, 176] width 135 height 300
click at [204, 70] on div at bounding box center [262, 176] width 135 height 300
drag, startPoint x: 283, startPoint y: 210, endPoint x: 285, endPoint y: 103, distance: 107.3
click at [285, 103] on div at bounding box center [262, 176] width 135 height 300
drag, startPoint x: 292, startPoint y: 262, endPoint x: 290, endPoint y: 122, distance: 140.0
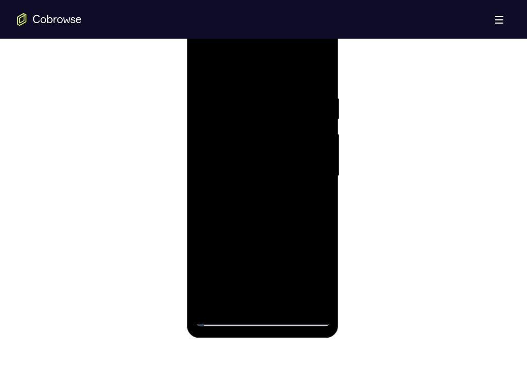
click at [290, 122] on div at bounding box center [262, 176] width 135 height 300
drag, startPoint x: 282, startPoint y: 151, endPoint x: 281, endPoint y: 219, distance: 68.1
click at [281, 219] on div at bounding box center [262, 176] width 135 height 300
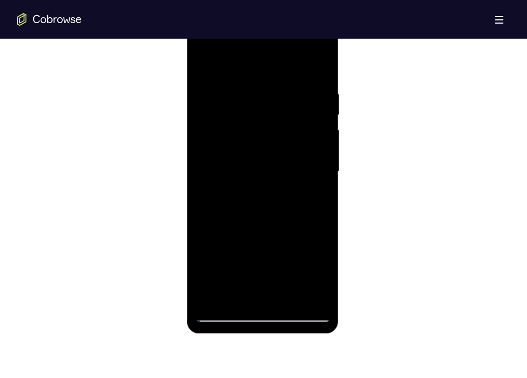
scroll to position [579, 0]
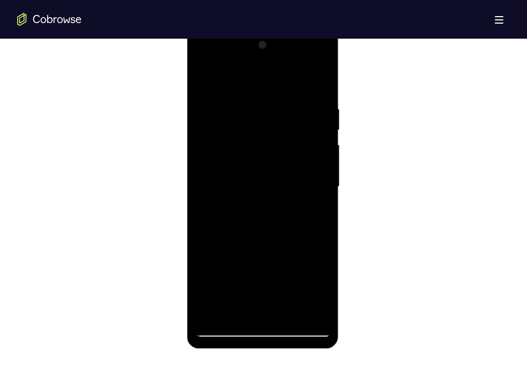
click at [210, 79] on div at bounding box center [262, 186] width 135 height 300
drag, startPoint x: 288, startPoint y: 213, endPoint x: 260, endPoint y: 62, distance: 153.8
click at [260, 62] on div at bounding box center [262, 186] width 135 height 300
drag, startPoint x: 290, startPoint y: 242, endPoint x: 284, endPoint y: 27, distance: 215.2
click at [284, 28] on html "Online web based iOS Simulators and Android Emulators. Run iPhone, iPad, Mobile…" at bounding box center [263, 189] width 153 height 322
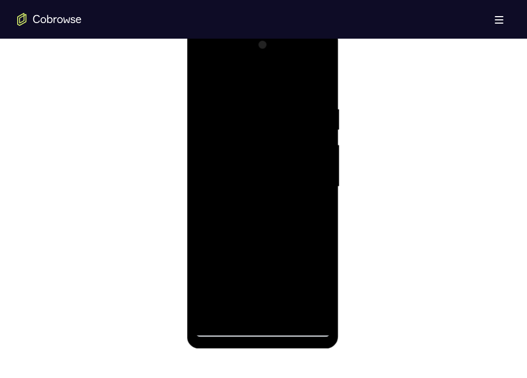
drag, startPoint x: 295, startPoint y: 238, endPoint x: 288, endPoint y: 63, distance: 175.0
click at [288, 63] on div at bounding box center [262, 186] width 135 height 300
drag, startPoint x: 285, startPoint y: 247, endPoint x: 281, endPoint y: 53, distance: 194.3
click at [281, 53] on div at bounding box center [262, 186] width 135 height 300
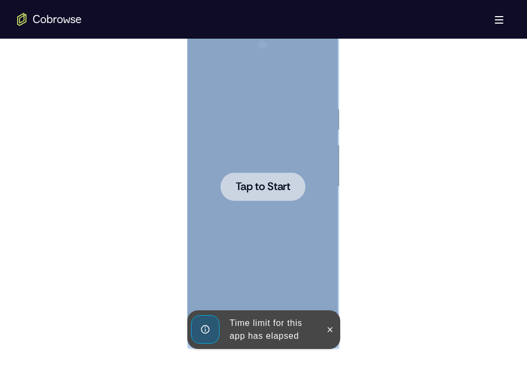
drag, startPoint x: 281, startPoint y: 236, endPoint x: 281, endPoint y: 27, distance: 208.1
click at [281, 28] on div "Tap to Start" at bounding box center [263, 188] width 152 height 320
click at [240, 187] on span "Tap to Start" at bounding box center [262, 186] width 55 height 11
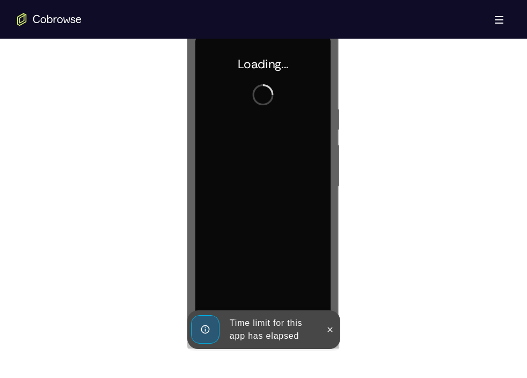
click at [185, 187] on div at bounding box center [263, 185] width 492 height 330
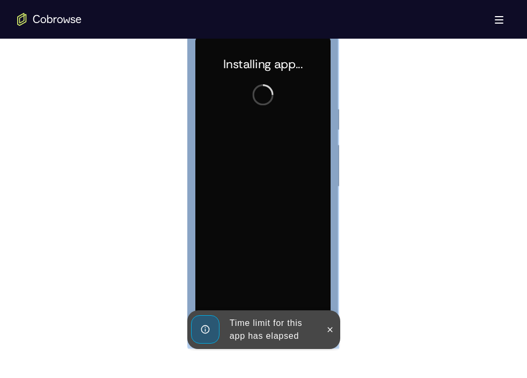
click at [189, 210] on div "Installing app..." at bounding box center [263, 188] width 152 height 320
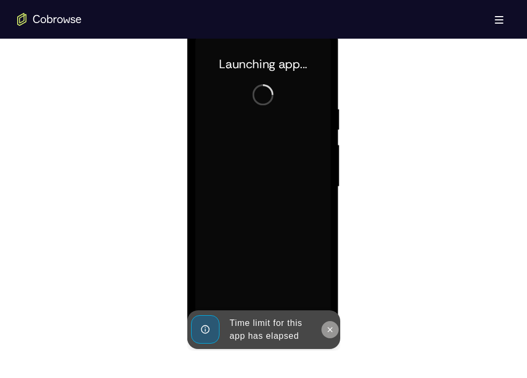
click at [329, 322] on button at bounding box center [329, 329] width 17 height 17
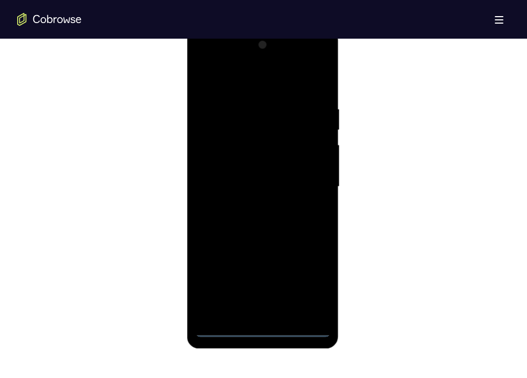
click at [256, 326] on div at bounding box center [262, 186] width 135 height 300
click at [310, 285] on div at bounding box center [262, 186] width 135 height 300
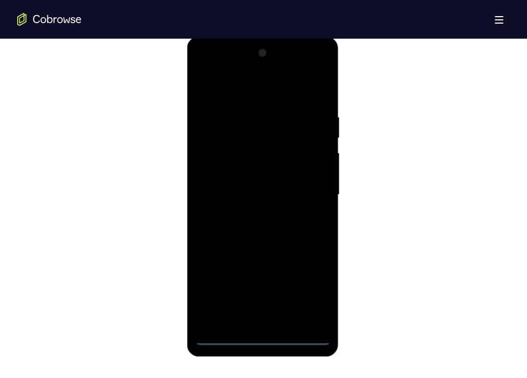
scroll to position [570, 0]
click at [256, 88] on div at bounding box center [262, 196] width 135 height 300
click at [312, 188] on div at bounding box center [262, 196] width 135 height 300
click at [251, 216] on div at bounding box center [262, 196] width 135 height 300
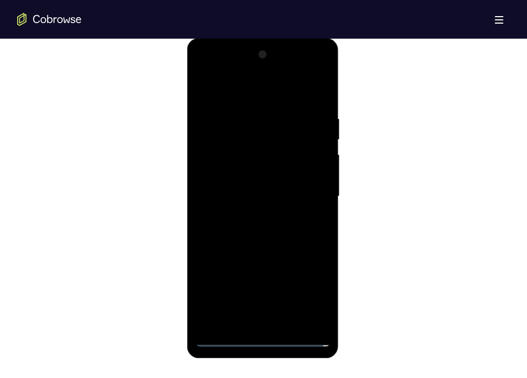
click at [272, 187] on div at bounding box center [262, 196] width 135 height 300
click at [272, 178] on div at bounding box center [262, 196] width 135 height 300
click at [263, 195] on div at bounding box center [262, 196] width 135 height 300
click at [254, 227] on div at bounding box center [262, 196] width 135 height 300
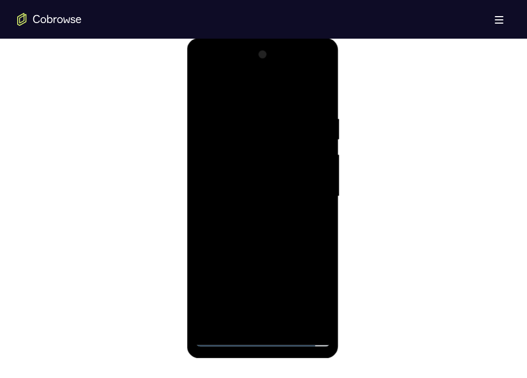
click at [285, 322] on div at bounding box center [262, 196] width 135 height 300
click at [324, 323] on div at bounding box center [262, 196] width 135 height 300
click at [284, 253] on div at bounding box center [262, 196] width 135 height 300
click at [222, 342] on div at bounding box center [262, 196] width 135 height 300
click at [267, 238] on div at bounding box center [262, 196] width 135 height 300
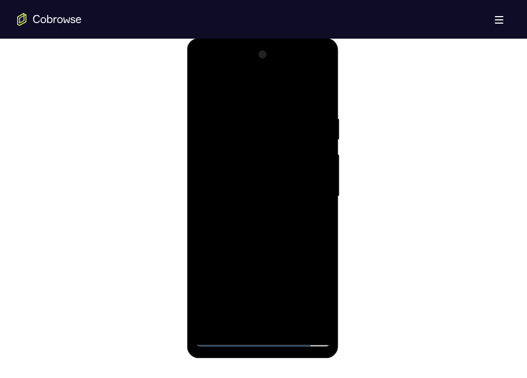
click at [261, 319] on div at bounding box center [262, 196] width 135 height 300
click at [321, 268] on div at bounding box center [262, 196] width 135 height 300
click at [226, 175] on div at bounding box center [262, 196] width 135 height 300
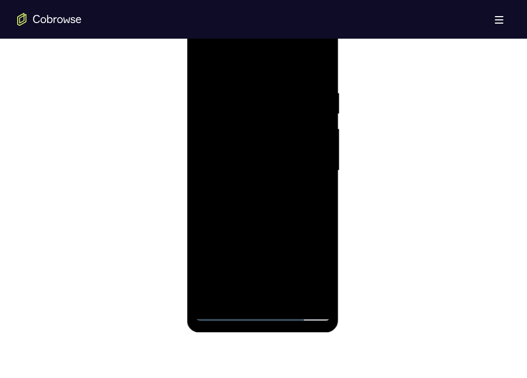
click at [259, 290] on div at bounding box center [262, 170] width 135 height 300
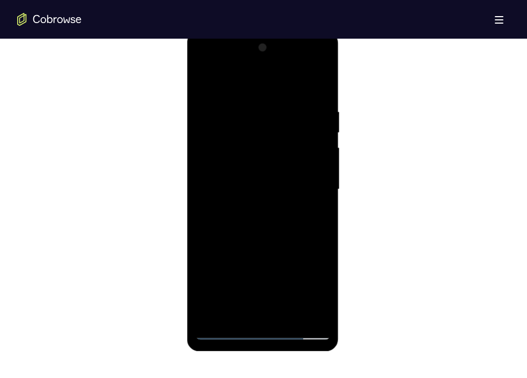
drag, startPoint x: 260, startPoint y: 231, endPoint x: 260, endPoint y: 108, distance: 123.4
click at [260, 108] on div at bounding box center [262, 189] width 135 height 300
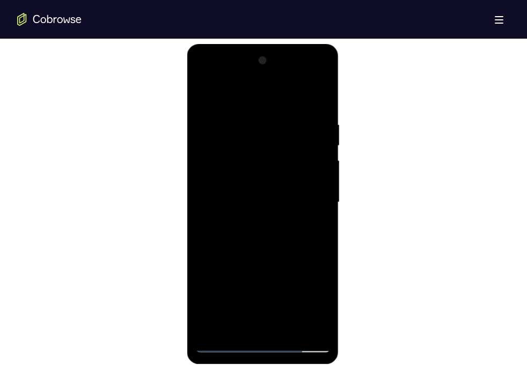
scroll to position [563, 0]
drag, startPoint x: 292, startPoint y: 243, endPoint x: 277, endPoint y: 57, distance: 186.7
click at [277, 57] on div at bounding box center [262, 203] width 135 height 300
drag, startPoint x: 295, startPoint y: 275, endPoint x: 302, endPoint y: 104, distance: 171.8
click at [302, 104] on div at bounding box center [262, 203] width 135 height 300
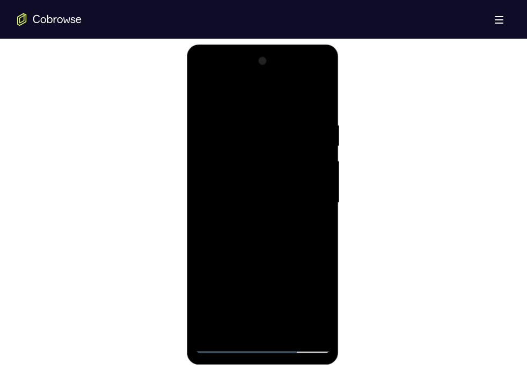
drag, startPoint x: 298, startPoint y: 282, endPoint x: 297, endPoint y: 74, distance: 208.2
click at [297, 74] on div at bounding box center [262, 203] width 135 height 300
drag, startPoint x: 295, startPoint y: 267, endPoint x: 287, endPoint y: 70, distance: 197.0
click at [287, 70] on div at bounding box center [262, 203] width 135 height 300
drag, startPoint x: 284, startPoint y: 278, endPoint x: 275, endPoint y: 100, distance: 178.3
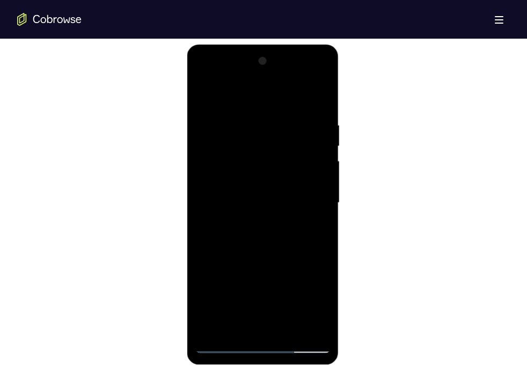
click at [275, 100] on div at bounding box center [262, 203] width 135 height 300
drag, startPoint x: 288, startPoint y: 271, endPoint x: 285, endPoint y: 76, distance: 195.3
click at [285, 76] on div at bounding box center [262, 203] width 135 height 300
drag, startPoint x: 290, startPoint y: 161, endPoint x: 301, endPoint y: 281, distance: 120.2
click at [301, 281] on div at bounding box center [262, 203] width 135 height 300
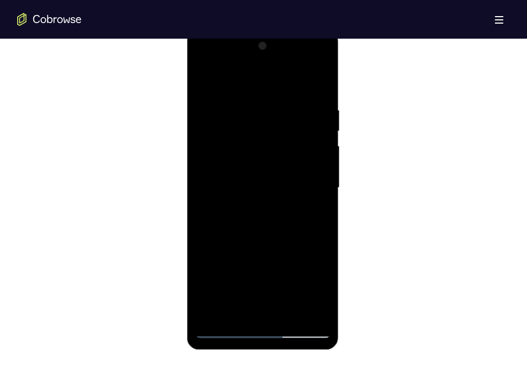
scroll to position [577, 0]
drag, startPoint x: 291, startPoint y: 266, endPoint x: 289, endPoint y: 85, distance: 180.8
click at [289, 85] on div at bounding box center [262, 189] width 135 height 300
drag, startPoint x: 290, startPoint y: 275, endPoint x: 288, endPoint y: 71, distance: 203.9
click at [288, 71] on div at bounding box center [262, 189] width 135 height 300
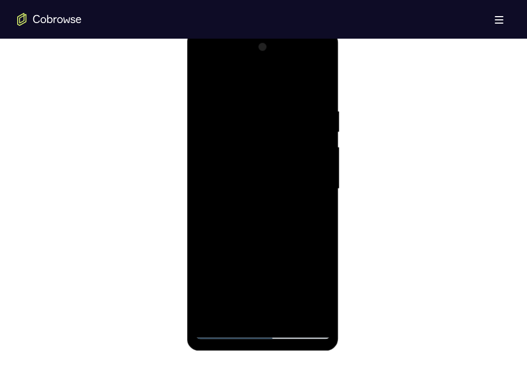
drag, startPoint x: 294, startPoint y: 256, endPoint x: 274, endPoint y: 61, distance: 196.8
click at [274, 61] on div at bounding box center [262, 189] width 135 height 300
drag, startPoint x: 298, startPoint y: 267, endPoint x: 281, endPoint y: 60, distance: 207.2
click at [281, 60] on div at bounding box center [262, 189] width 135 height 300
drag, startPoint x: 289, startPoint y: 273, endPoint x: 263, endPoint y: 100, distance: 174.1
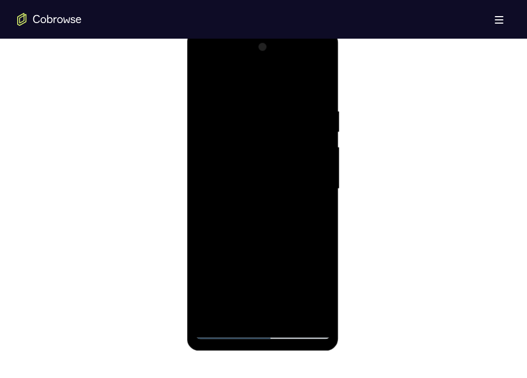
click at [263, 100] on div at bounding box center [262, 189] width 135 height 300
drag, startPoint x: 291, startPoint y: 236, endPoint x: 283, endPoint y: 100, distance: 135.9
click at [283, 100] on div at bounding box center [262, 188] width 135 height 300
drag, startPoint x: 291, startPoint y: 256, endPoint x: 284, endPoint y: 108, distance: 148.3
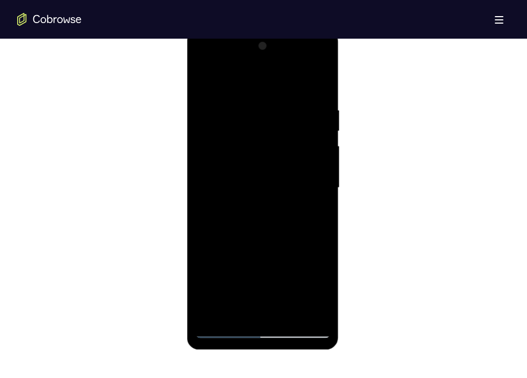
click at [284, 108] on div at bounding box center [262, 188] width 135 height 300
drag, startPoint x: 288, startPoint y: 254, endPoint x: 275, endPoint y: 50, distance: 204.3
click at [275, 50] on div at bounding box center [262, 188] width 135 height 300
drag, startPoint x: 300, startPoint y: 263, endPoint x: 288, endPoint y: 58, distance: 205.9
click at [288, 58] on div at bounding box center [262, 188] width 135 height 300
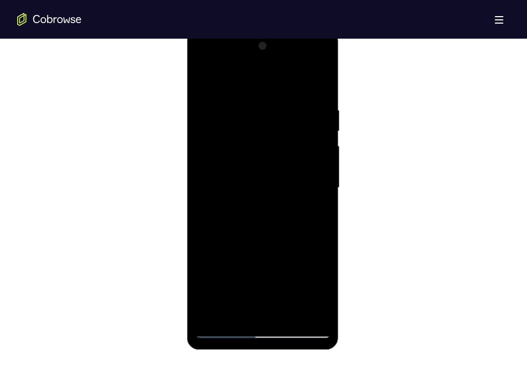
drag, startPoint x: 295, startPoint y: 269, endPoint x: 285, endPoint y: 56, distance: 212.7
click at [285, 56] on div at bounding box center [262, 188] width 135 height 300
drag, startPoint x: 296, startPoint y: 255, endPoint x: 293, endPoint y: 47, distance: 207.6
click at [293, 47] on div at bounding box center [262, 188] width 135 height 300
drag, startPoint x: 289, startPoint y: 255, endPoint x: 271, endPoint y: 34, distance: 221.8
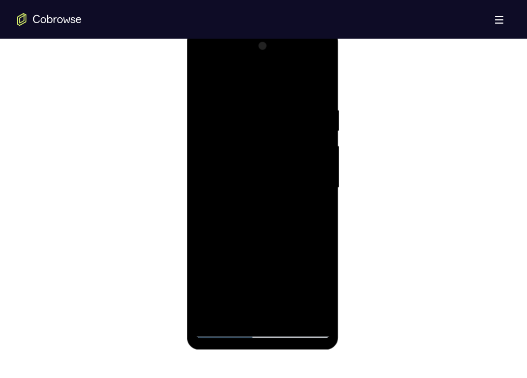
click at [271, 34] on div at bounding box center [263, 190] width 152 height 320
drag, startPoint x: 295, startPoint y: 257, endPoint x: 275, endPoint y: 47, distance: 211.8
click at [275, 47] on div at bounding box center [262, 188] width 135 height 300
drag, startPoint x: 286, startPoint y: 266, endPoint x: 277, endPoint y: 76, distance: 190.2
click at [277, 76] on div at bounding box center [262, 188] width 135 height 300
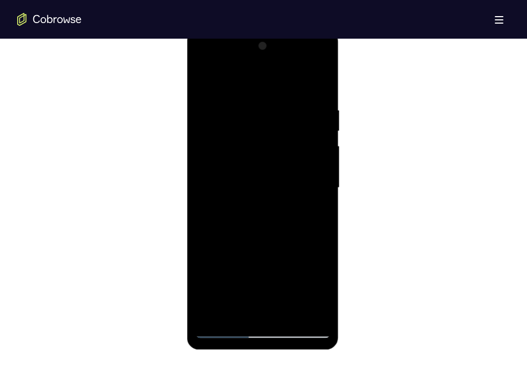
drag, startPoint x: 290, startPoint y: 275, endPoint x: 285, endPoint y: 68, distance: 207.1
click at [285, 68] on div at bounding box center [262, 188] width 135 height 300
drag, startPoint x: 290, startPoint y: 268, endPoint x: 285, endPoint y: 65, distance: 202.9
click at [285, 65] on div at bounding box center [262, 188] width 135 height 300
drag, startPoint x: 285, startPoint y: 253, endPoint x: 285, endPoint y: 64, distance: 188.8
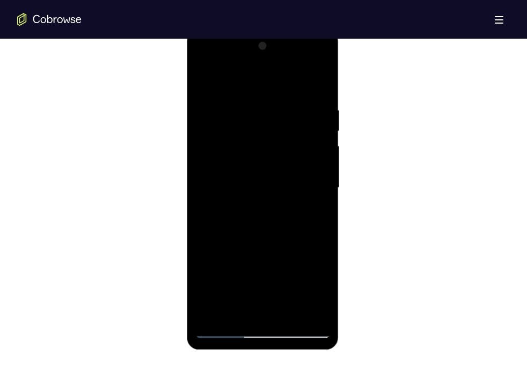
click at [285, 64] on div at bounding box center [262, 188] width 135 height 300
drag, startPoint x: 295, startPoint y: 276, endPoint x: 292, endPoint y: 50, distance: 225.9
click at [292, 50] on div at bounding box center [262, 188] width 135 height 300
drag, startPoint x: 276, startPoint y: 254, endPoint x: 283, endPoint y: 36, distance: 217.9
click at [283, 36] on div at bounding box center [263, 190] width 152 height 320
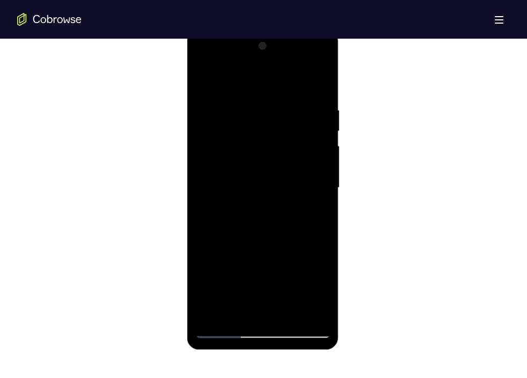
drag, startPoint x: 286, startPoint y: 258, endPoint x: 290, endPoint y: 26, distance: 232.3
click at [290, 30] on html "Online web based iOS Simulators and Android Emulators. Run iPhone, iPad, Mobile…" at bounding box center [263, 191] width 153 height 322
drag, startPoint x: 279, startPoint y: 251, endPoint x: 292, endPoint y: 21, distance: 230.5
click at [292, 30] on html "Online web based iOS Simulators and Android Emulators. Run iPhone, iPad, Mobile…" at bounding box center [263, 191] width 153 height 322
drag, startPoint x: 298, startPoint y: 272, endPoint x: 277, endPoint y: 85, distance: 188.3
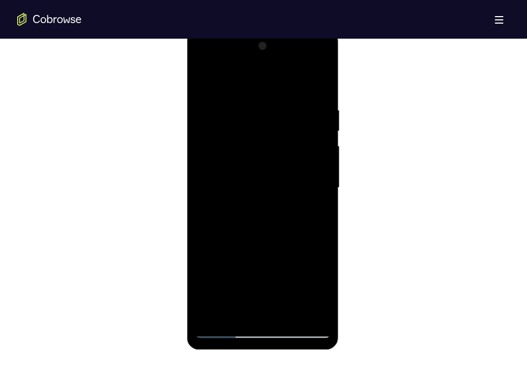
click at [277, 85] on div at bounding box center [262, 188] width 135 height 300
drag, startPoint x: 292, startPoint y: 267, endPoint x: 282, endPoint y: 93, distance: 173.6
click at [282, 93] on div at bounding box center [262, 188] width 135 height 300
drag, startPoint x: 290, startPoint y: 274, endPoint x: 280, endPoint y: 69, distance: 205.2
click at [280, 69] on div at bounding box center [262, 188] width 135 height 300
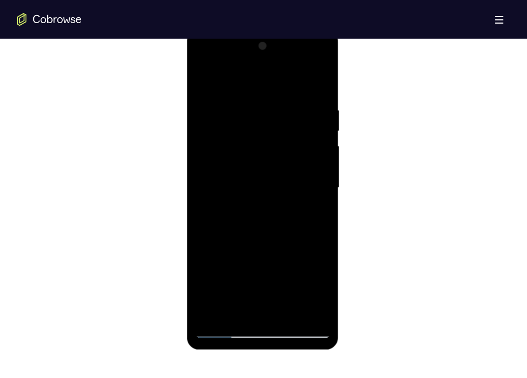
drag, startPoint x: 292, startPoint y: 251, endPoint x: 279, endPoint y: 68, distance: 183.4
click at [279, 68] on div at bounding box center [262, 188] width 135 height 300
drag, startPoint x: 284, startPoint y: 264, endPoint x: 290, endPoint y: 62, distance: 201.8
click at [290, 62] on div at bounding box center [262, 188] width 135 height 300
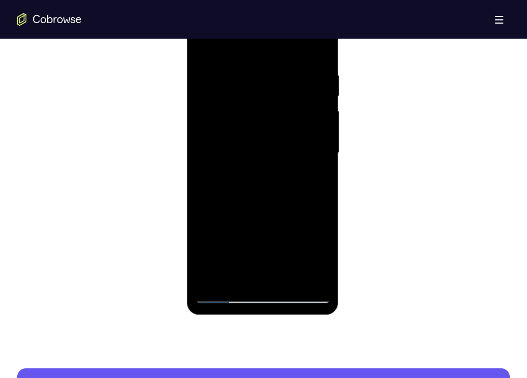
scroll to position [614, 0]
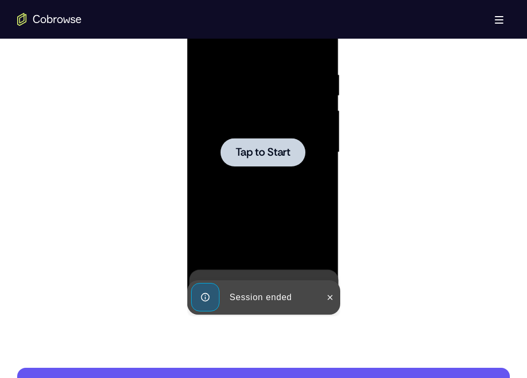
click at [270, 147] on span "Tap to Start" at bounding box center [262, 152] width 55 height 11
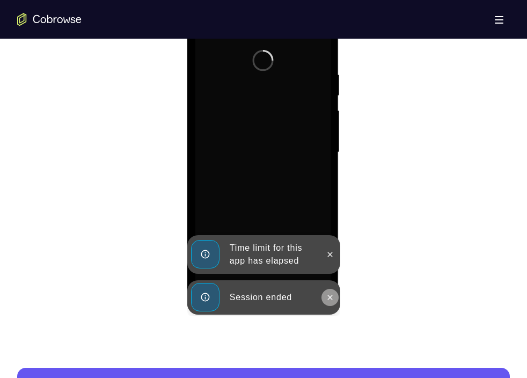
click at [332, 302] on button at bounding box center [329, 297] width 17 height 17
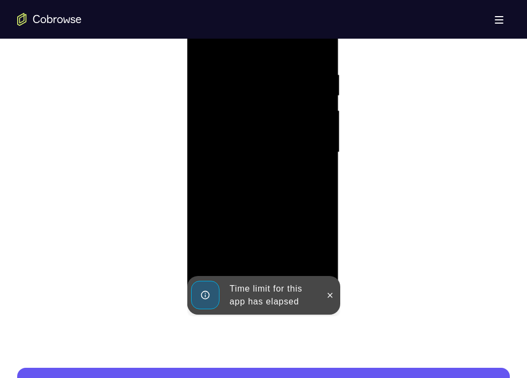
click at [329, 284] on div at bounding box center [329, 295] width 17 height 39
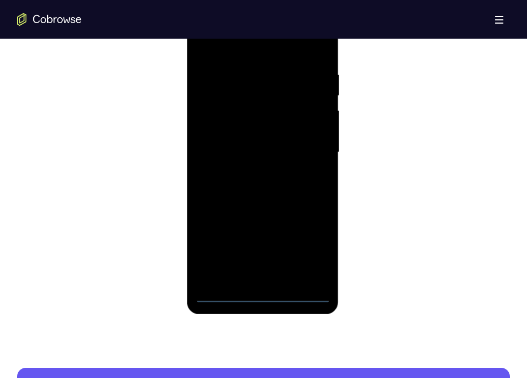
click at [261, 295] on div at bounding box center [262, 152] width 135 height 300
click at [309, 246] on div at bounding box center [262, 152] width 135 height 300
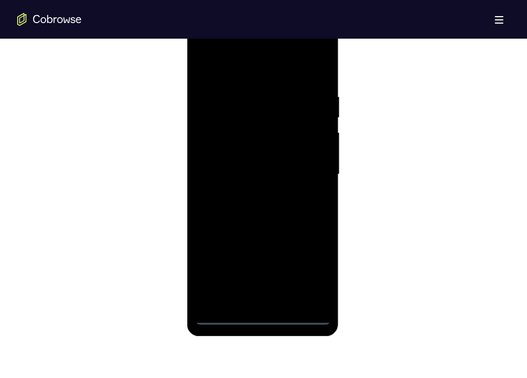
scroll to position [577, 0]
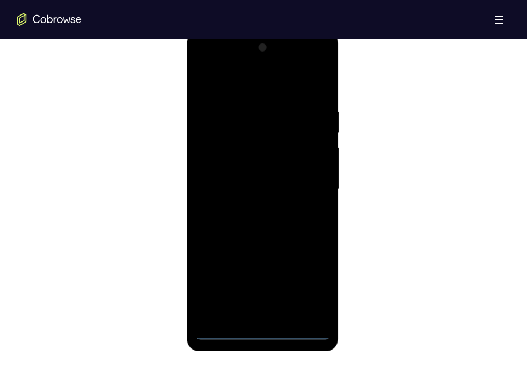
click at [244, 80] on div at bounding box center [262, 189] width 135 height 300
click at [301, 180] on div at bounding box center [262, 189] width 135 height 300
click at [248, 207] on div at bounding box center [262, 189] width 135 height 300
click at [250, 179] on div at bounding box center [262, 189] width 135 height 300
click at [256, 172] on div at bounding box center [262, 189] width 135 height 300
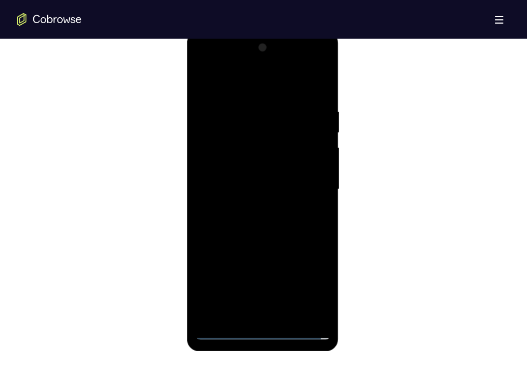
click at [253, 186] on div at bounding box center [262, 189] width 135 height 300
click at [261, 220] on div at bounding box center [262, 189] width 135 height 300
click at [261, 225] on div at bounding box center [262, 189] width 135 height 300
click at [290, 317] on div at bounding box center [262, 189] width 135 height 300
click at [278, 244] on div at bounding box center [262, 189] width 135 height 300
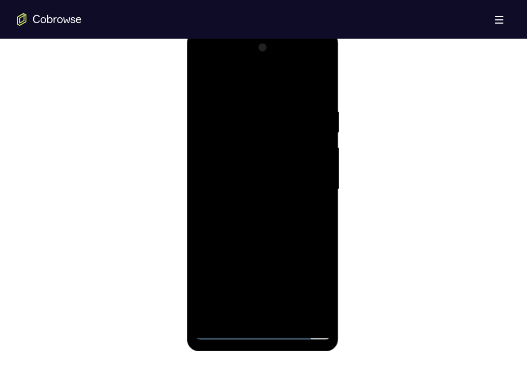
click at [321, 313] on div at bounding box center [262, 189] width 135 height 300
click at [321, 131] on div at bounding box center [262, 189] width 135 height 300
click at [323, 131] on div at bounding box center [262, 189] width 135 height 300
click at [203, 82] on div at bounding box center [262, 189] width 135 height 300
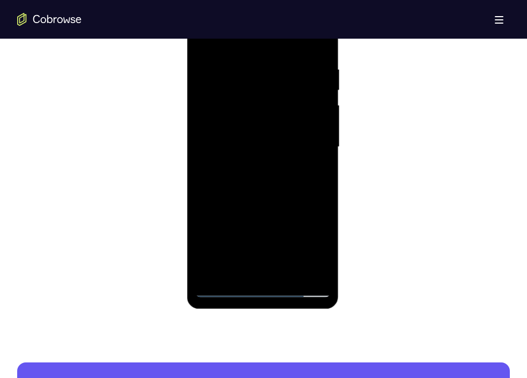
scroll to position [620, 0]
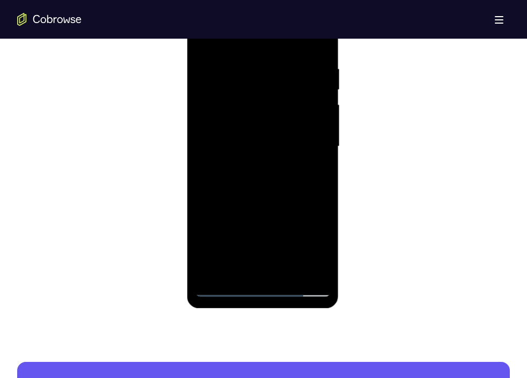
click at [317, 55] on div at bounding box center [262, 146] width 135 height 300
click at [248, 66] on div at bounding box center [262, 146] width 135 height 300
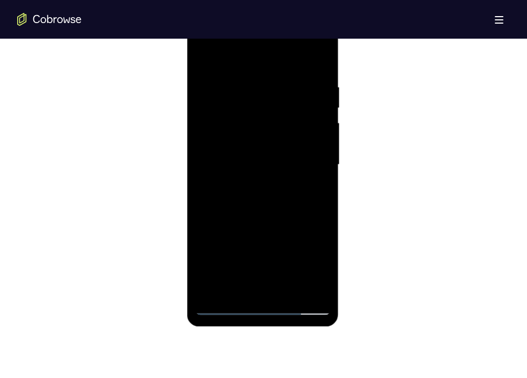
click at [318, 188] on div at bounding box center [262, 164] width 135 height 300
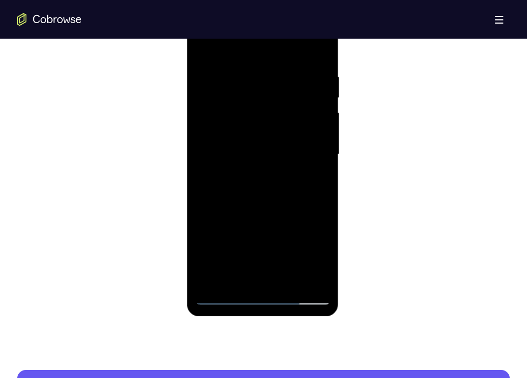
scroll to position [610, 0]
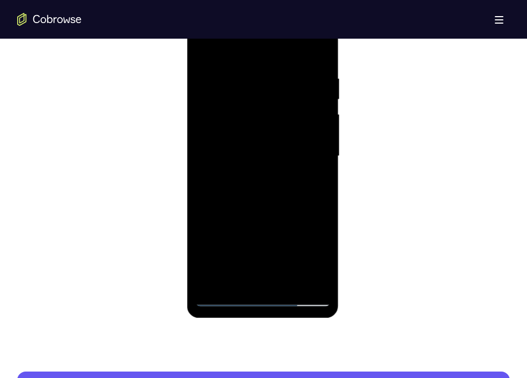
drag, startPoint x: 305, startPoint y: 130, endPoint x: 273, endPoint y: 121, distance: 33.5
click at [273, 121] on div at bounding box center [262, 156] width 135 height 300
drag, startPoint x: 273, startPoint y: 121, endPoint x: 347, endPoint y: 124, distance: 74.1
click at [340, 124] on html "Online web based iOS Simulators and Android Emulators. Run iPhone, iPad, Mobile…" at bounding box center [263, 159] width 153 height 322
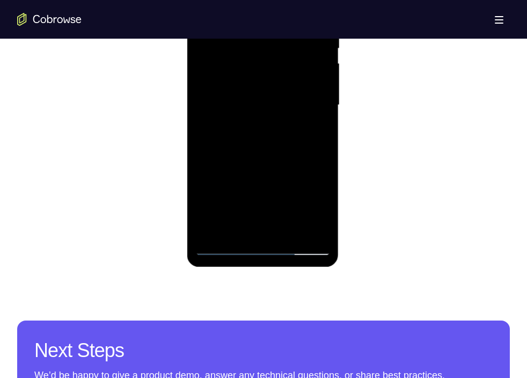
scroll to position [664, 0]
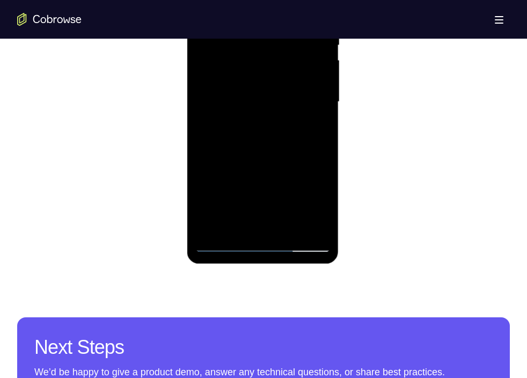
drag, startPoint x: 285, startPoint y: 90, endPoint x: 285, endPoint y: 144, distance: 54.7
click at [285, 144] on div at bounding box center [262, 102] width 135 height 300
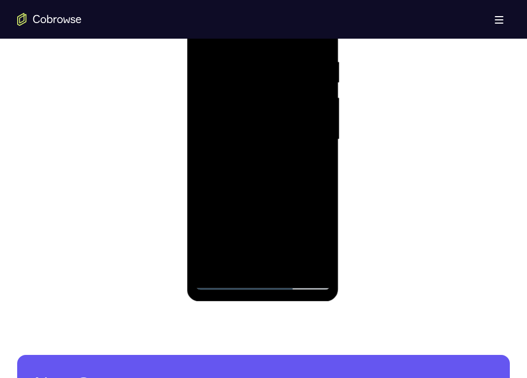
scroll to position [621, 0]
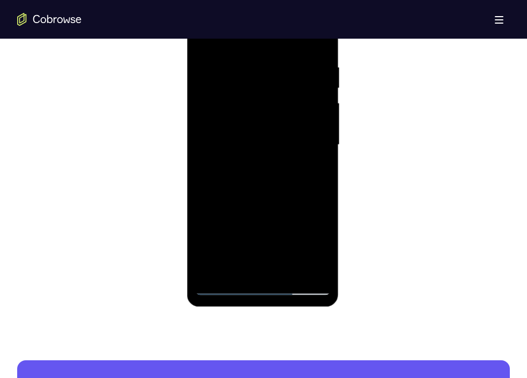
drag, startPoint x: 248, startPoint y: 141, endPoint x: 329, endPoint y: 166, distance: 85.5
click at [329, 166] on div at bounding box center [262, 145] width 135 height 300
click at [248, 141] on div at bounding box center [262, 145] width 135 height 300
click at [261, 126] on div at bounding box center [262, 145] width 135 height 300
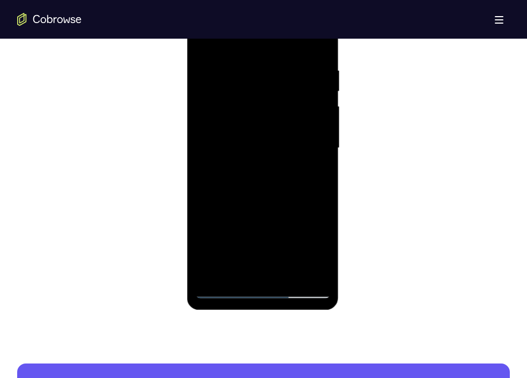
scroll to position [619, 0]
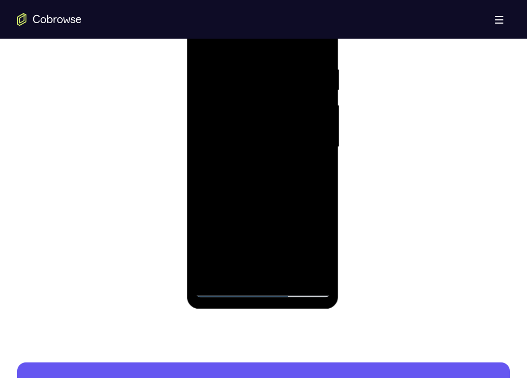
drag, startPoint x: 278, startPoint y: 189, endPoint x: 289, endPoint y: 78, distance: 111.1
click at [289, 78] on div at bounding box center [262, 147] width 135 height 300
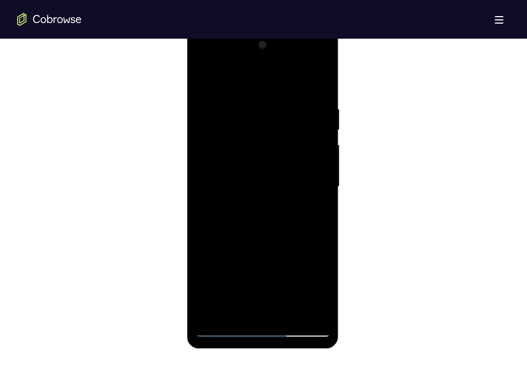
scroll to position [578, 0]
click at [203, 81] on div at bounding box center [262, 188] width 135 height 300
click at [205, 76] on div at bounding box center [262, 188] width 135 height 300
click at [205, 77] on div at bounding box center [262, 188] width 135 height 300
click at [314, 203] on div at bounding box center [262, 188] width 135 height 300
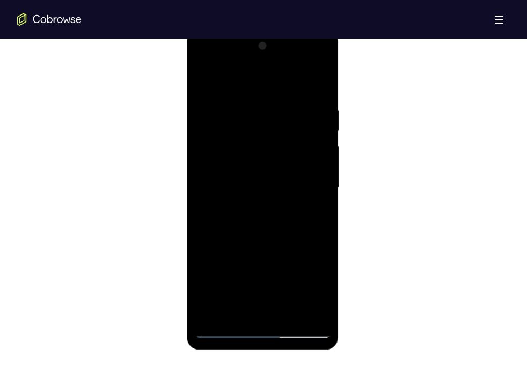
click at [313, 206] on div at bounding box center [262, 188] width 135 height 300
drag, startPoint x: 320, startPoint y: 206, endPoint x: 318, endPoint y: 215, distance: 8.8
click at [318, 215] on div at bounding box center [262, 188] width 135 height 300
click at [314, 212] on div at bounding box center [262, 188] width 135 height 300
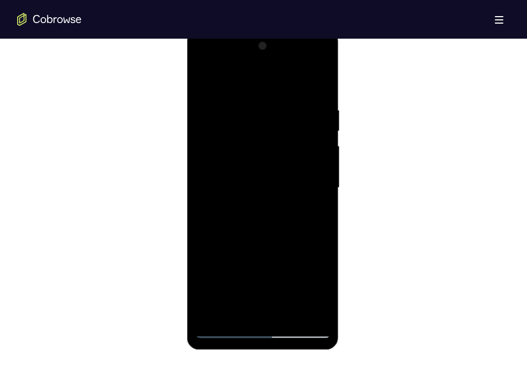
click at [314, 212] on div at bounding box center [262, 188] width 135 height 300
click at [208, 213] on div at bounding box center [262, 188] width 135 height 300
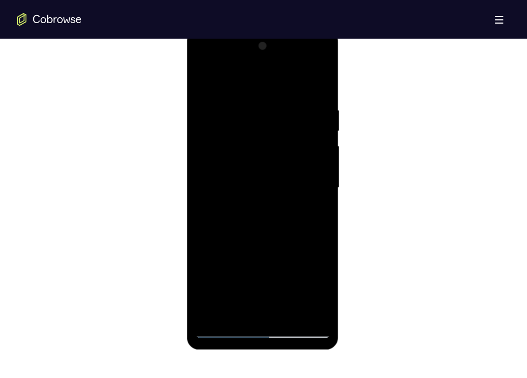
click at [314, 200] on div at bounding box center [262, 188] width 135 height 300
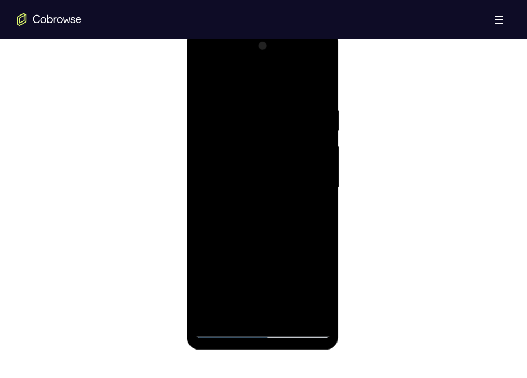
click at [314, 200] on div at bounding box center [262, 188] width 135 height 300
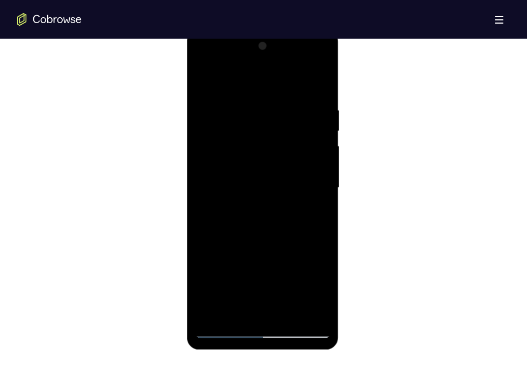
drag, startPoint x: 251, startPoint y: 205, endPoint x: 333, endPoint y: 205, distance: 82.1
click at [333, 205] on div at bounding box center [263, 190] width 152 height 320
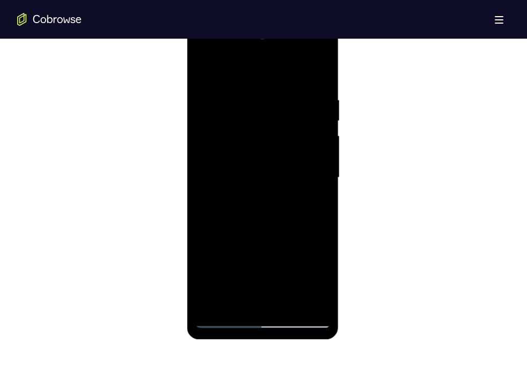
scroll to position [587, 0]
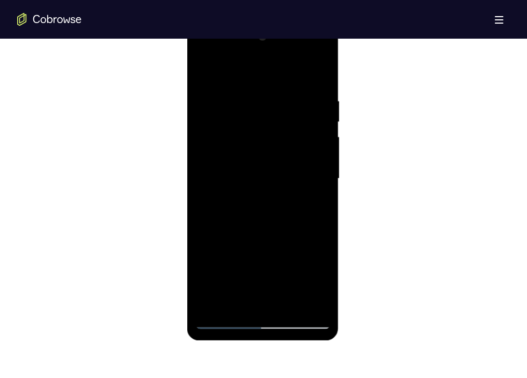
drag, startPoint x: 224, startPoint y: 182, endPoint x: 322, endPoint y: 190, distance: 98.5
click at [322, 190] on div at bounding box center [262, 178] width 135 height 300
click at [320, 189] on div at bounding box center [262, 178] width 135 height 300
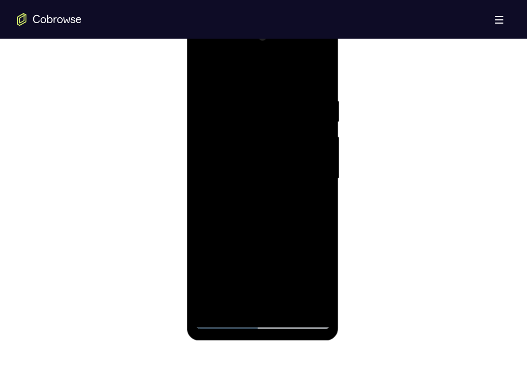
drag, startPoint x: 298, startPoint y: 227, endPoint x: 294, endPoint y: 72, distance: 155.1
click at [294, 72] on div at bounding box center [262, 178] width 135 height 300
drag, startPoint x: 297, startPoint y: 270, endPoint x: 291, endPoint y: 74, distance: 196.4
click at [291, 74] on div at bounding box center [262, 178] width 135 height 300
drag, startPoint x: 288, startPoint y: 268, endPoint x: 299, endPoint y: 47, distance: 221.3
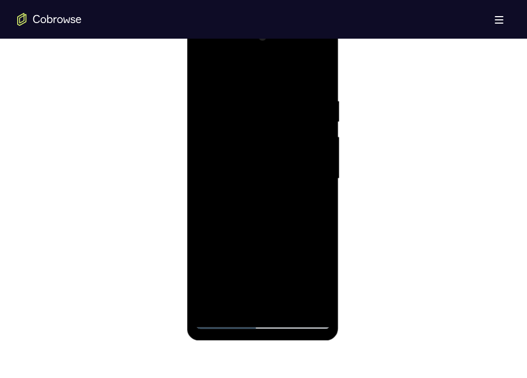
click at [299, 47] on div at bounding box center [262, 178] width 135 height 300
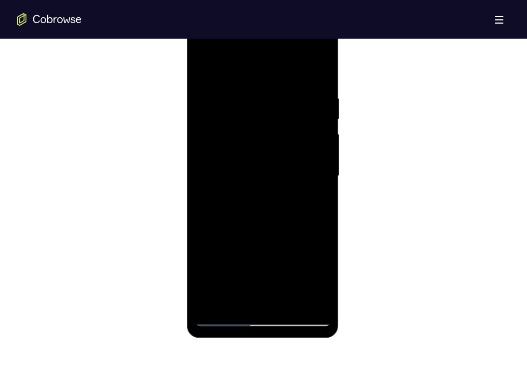
click at [292, 297] on div at bounding box center [262, 176] width 135 height 300
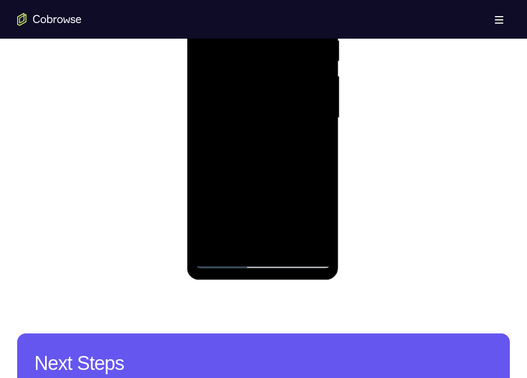
scroll to position [649, 0]
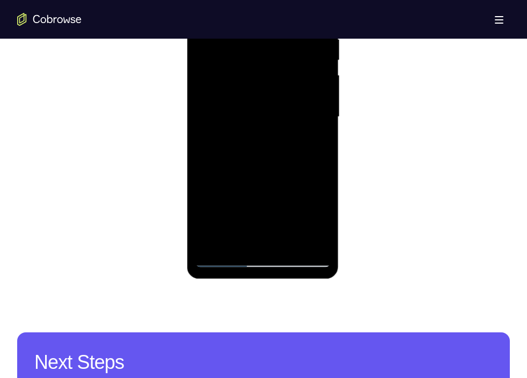
click at [259, 262] on div at bounding box center [262, 117] width 135 height 300
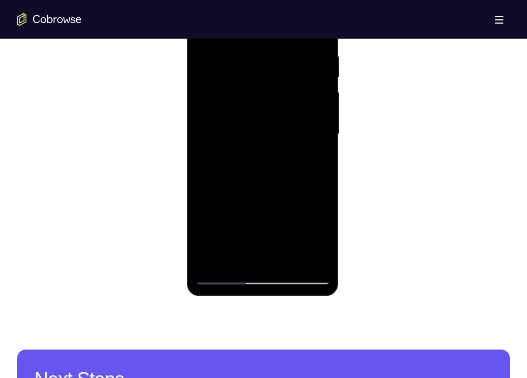
scroll to position [630, 0]
